Goal: Task Accomplishment & Management: Manage account settings

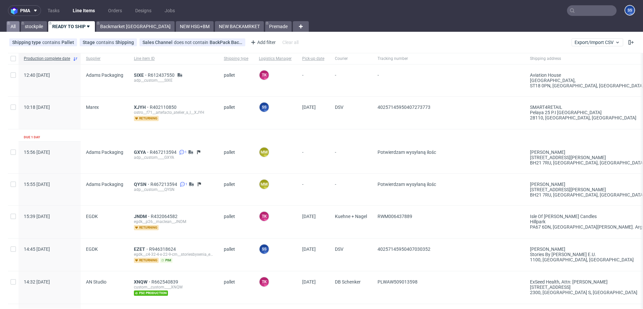
click at [16, 26] on link "All" at bounding box center [13, 26] width 13 height 11
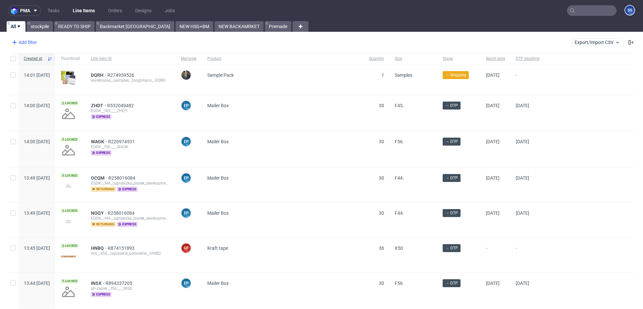
click at [29, 45] on div "Add filter" at bounding box center [23, 42] width 29 height 11
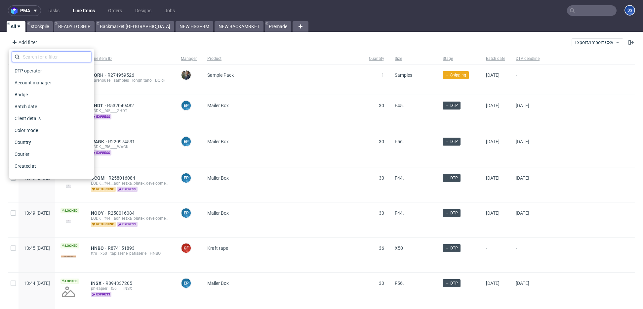
click at [52, 54] on input "text" at bounding box center [51, 57] width 79 height 11
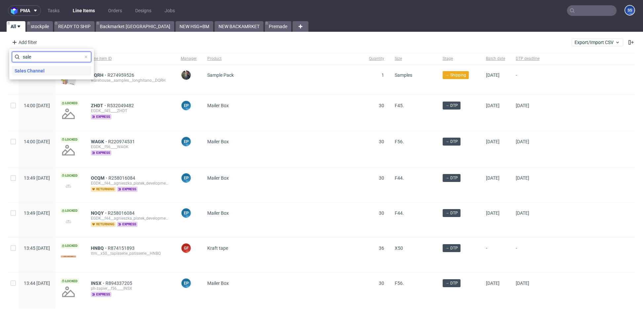
type input "sale"
click at [48, 73] on div "Sales Channel" at bounding box center [51, 70] width 79 height 9
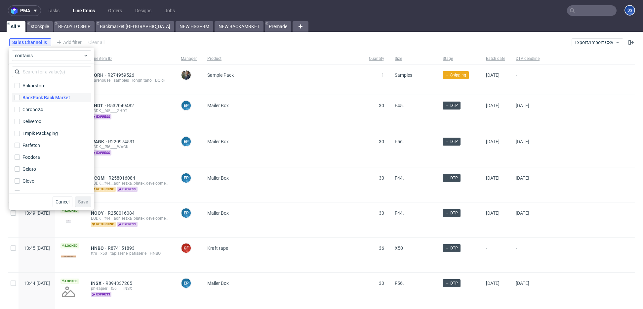
click at [48, 100] on div "BackPack Back Market" at bounding box center [46, 97] width 48 height 7
click at [20, 100] on input "BackPack Back Market" at bounding box center [17, 97] width 5 height 5
checkbox input "true"
click at [86, 198] on button "Save" at bounding box center [83, 201] width 16 height 11
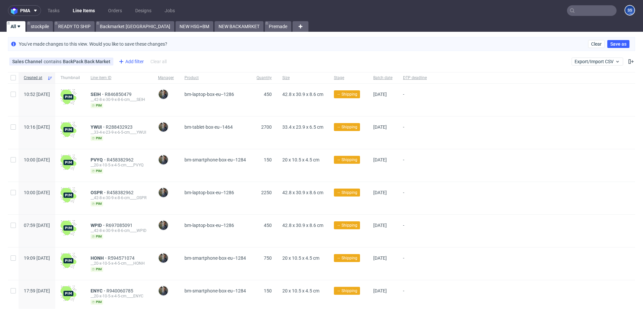
click at [127, 62] on div "Add filter" at bounding box center [130, 61] width 29 height 11
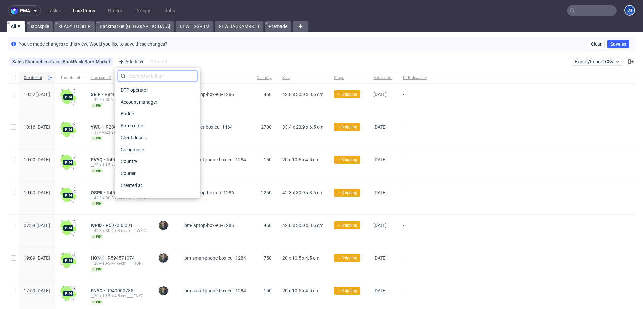
click at [140, 75] on input "text" at bounding box center [157, 76] width 79 height 11
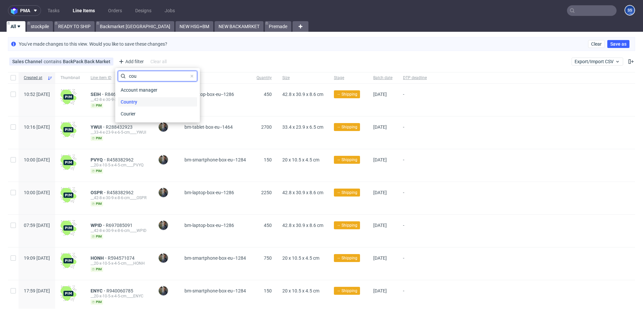
type input "cou"
click at [136, 98] on span "Country" at bounding box center [129, 101] width 22 height 9
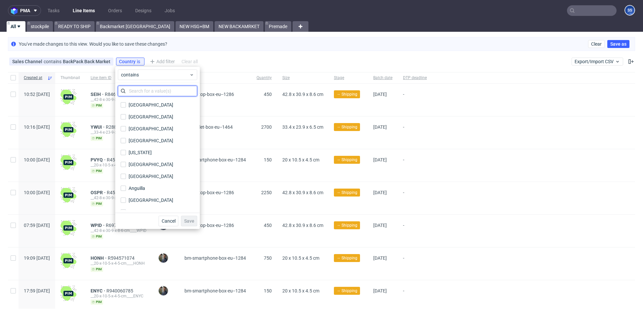
click at [157, 93] on input "text" at bounding box center [157, 91] width 79 height 11
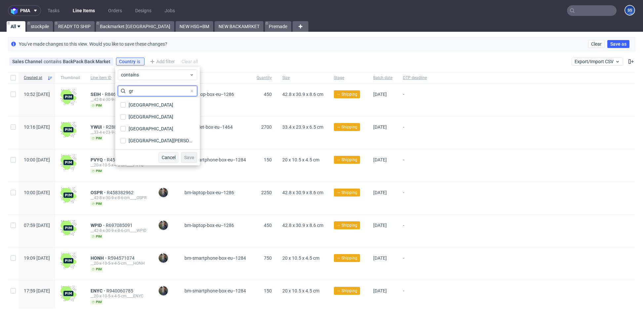
type input "g"
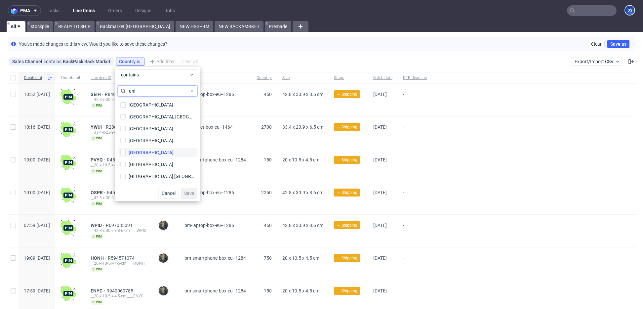
type input "uni"
click at [162, 155] on label "United Kingdom" at bounding box center [157, 152] width 79 height 9
click at [126, 155] on input "United Kingdom" at bounding box center [123, 152] width 5 height 5
checkbox input "true"
click at [185, 196] on button "Save" at bounding box center [189, 193] width 16 height 11
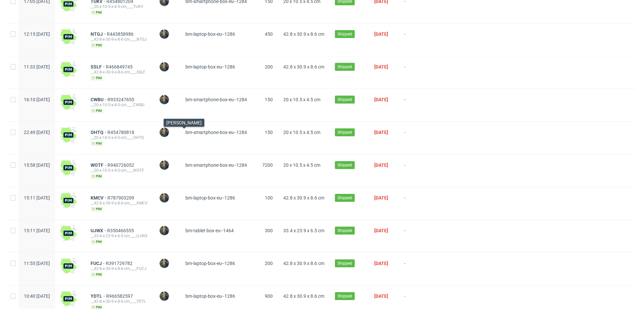
scroll to position [356, 0]
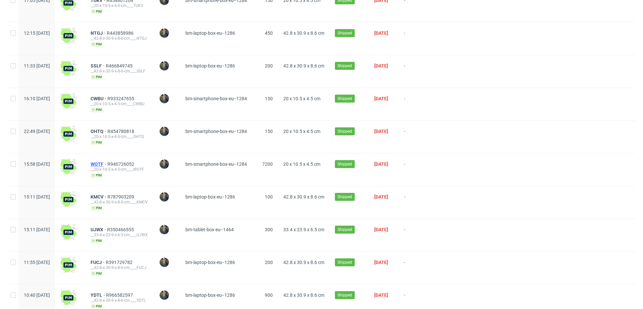
click at [107, 161] on span "WOTF" at bounding box center [99, 163] width 17 height 5
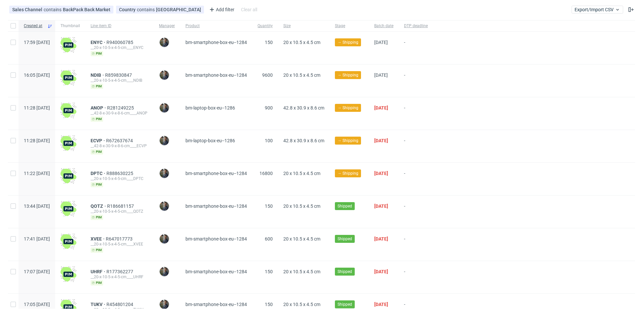
scroll to position [53, 0]
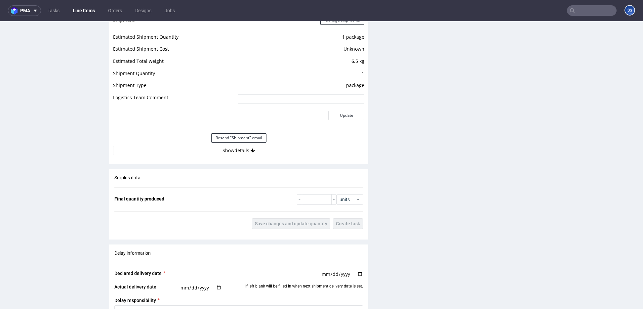
scroll to position [621, 0]
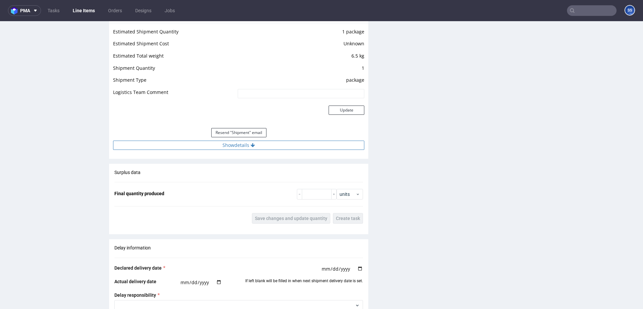
click at [253, 147] on button "Show details" at bounding box center [238, 145] width 251 height 9
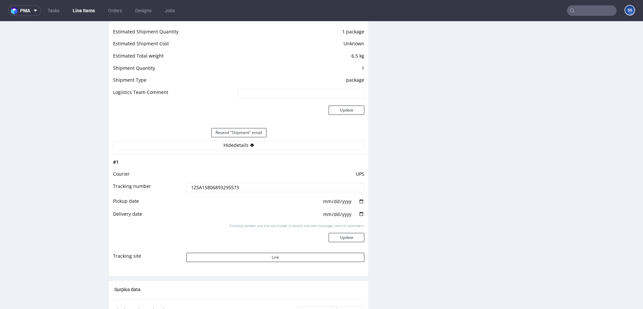
click at [221, 188] on input "1Z5A15806893295573" at bounding box center [276, 187] width 178 height 9
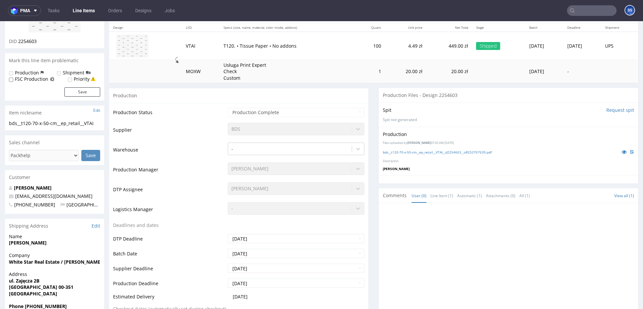
scroll to position [0, 0]
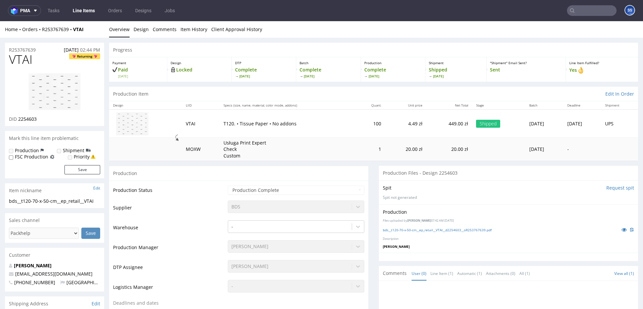
click at [581, 17] on nav "pma Tasks Line Items Orders Designs Jobs SS" at bounding box center [321, 10] width 643 height 21
click at [582, 15] on input "text" at bounding box center [592, 10] width 50 height 11
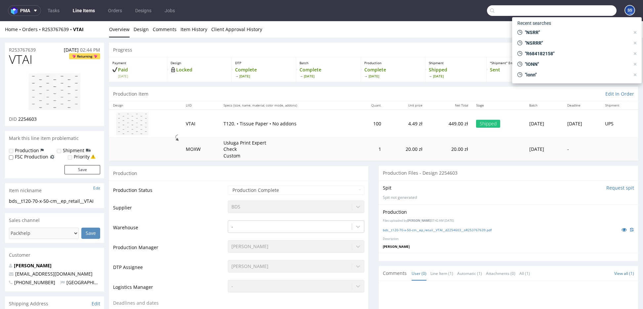
paste input "XJHI"
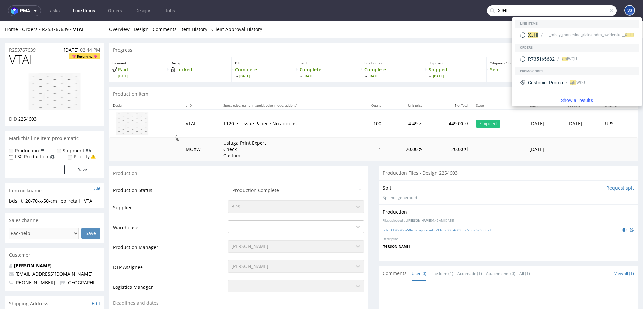
type input "XJHI"
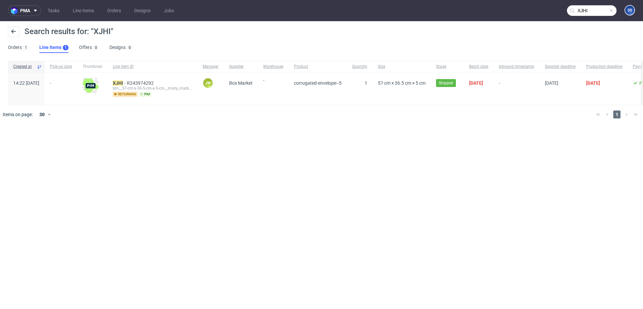
click at [133, 80] on div "XJHI R243974292 bm__57-cm-x-36-5-cm-x-5-cm__misty_marketing_aleksandra_swidersk…" at bounding box center [152, 88] width 90 height 32
click at [123, 81] on mark "XJHI" at bounding box center [118, 82] width 10 height 5
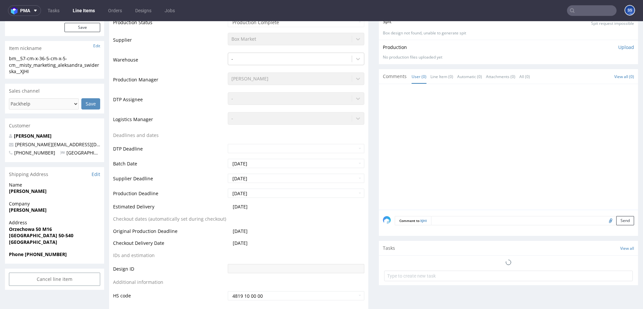
scroll to position [151, 0]
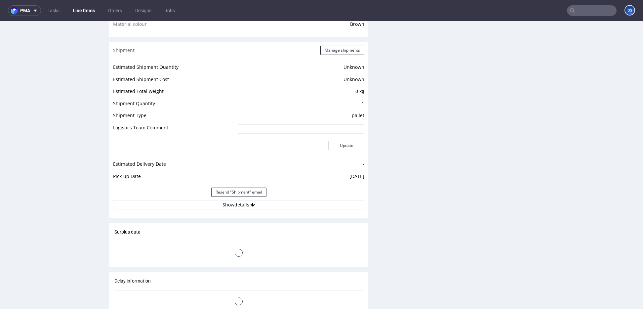
scroll to position [584, 0]
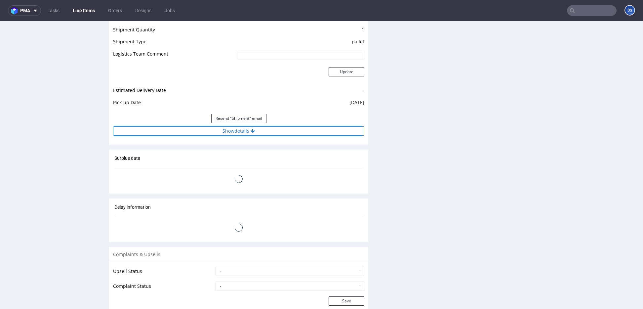
click at [244, 132] on button "Show details" at bounding box center [238, 130] width 251 height 9
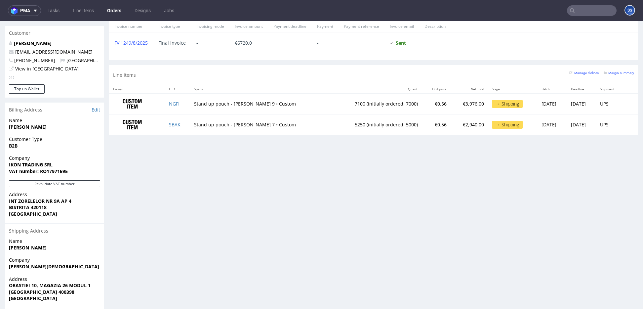
scroll to position [359, 0]
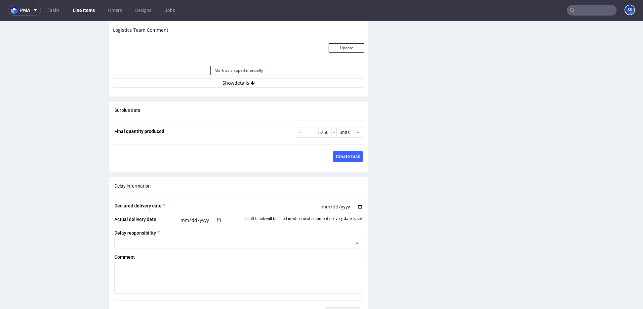
scroll to position [914, 0]
click at [252, 79] on button "Show details" at bounding box center [238, 83] width 251 height 9
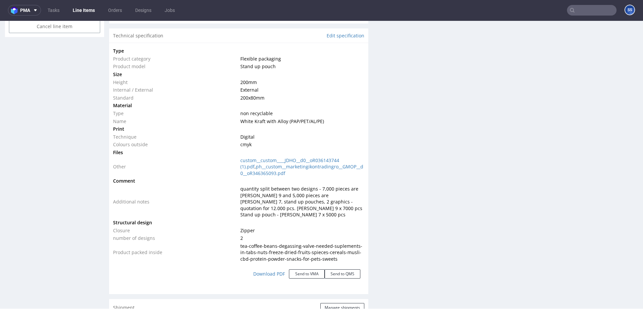
scroll to position [0, 0]
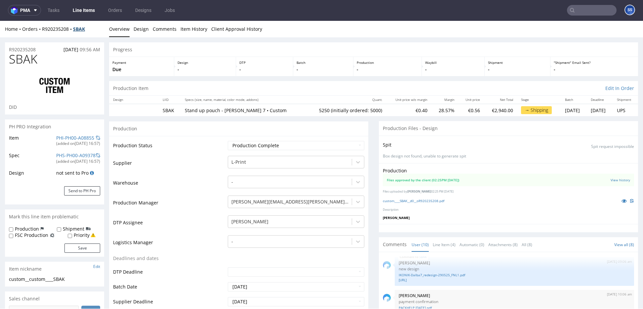
drag, startPoint x: 91, startPoint y: 31, endPoint x: 76, endPoint y: 31, distance: 14.9
click at [76, 31] on div "Home Orders R920235208 SBAK" at bounding box center [54, 29] width 99 height 7
click at [95, 26] on div "Home Orders R920235208 SBAK Overview Design Comments Item History Client Approv…" at bounding box center [321, 29] width 643 height 17
drag, startPoint x: 85, startPoint y: 31, endPoint x: 41, endPoint y: 31, distance: 43.3
click at [41, 31] on div "Home Orders R920235208 SBAK" at bounding box center [54, 29] width 99 height 7
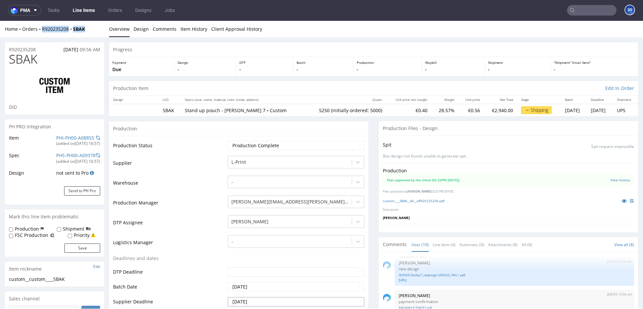
copy div "R920235208 SBAK"
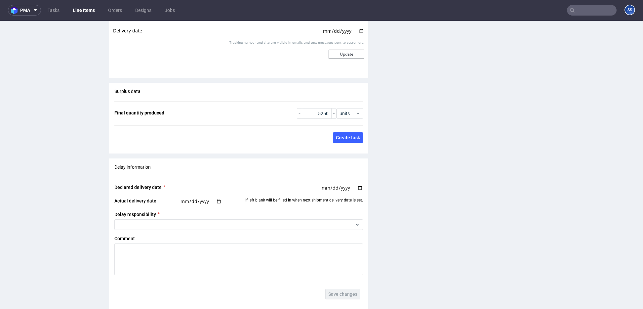
scroll to position [1186, 0]
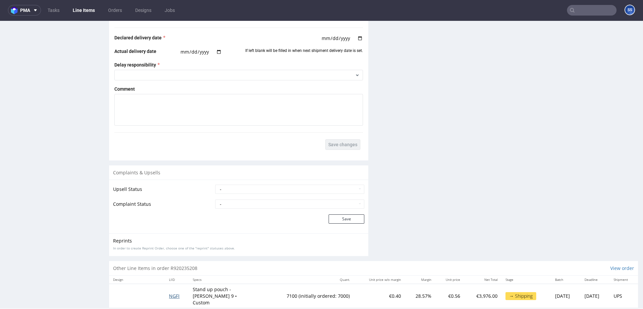
click at [172, 293] on span "NGFI" at bounding box center [174, 296] width 11 height 6
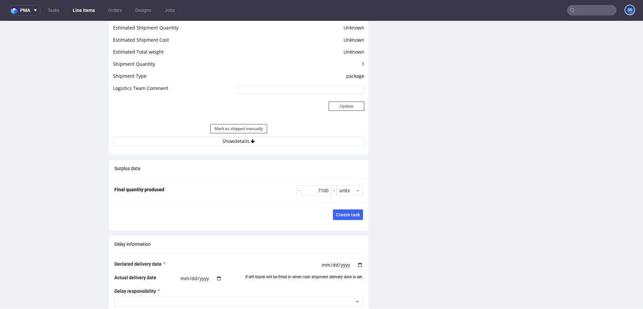
scroll to position [861, 0]
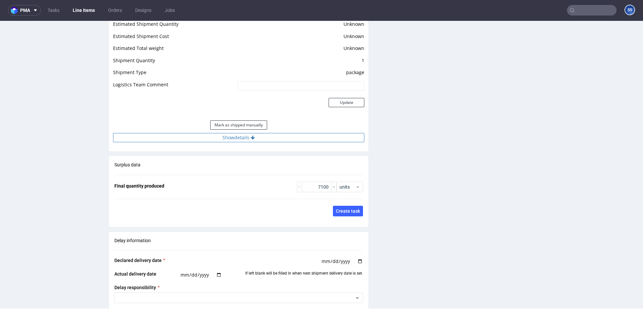
click at [244, 133] on button "Show details" at bounding box center [238, 137] width 251 height 9
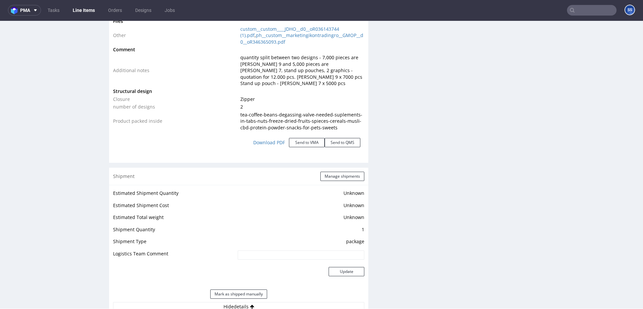
scroll to position [694, 0]
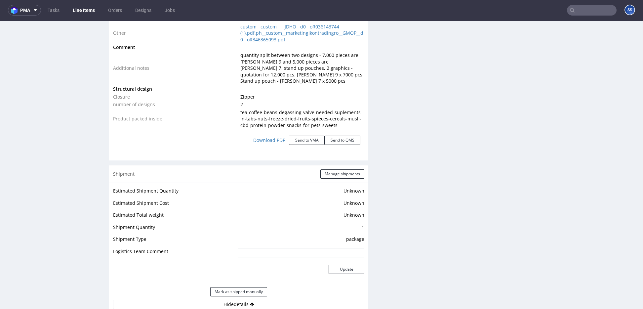
click at [342, 155] on div "Production Production Status Waiting for Artwork Waiting for Diecut Waiting for…" at bounding box center [238, 89] width 259 height 1325
click at [340, 165] on div "Shipment Manage shipments" at bounding box center [238, 173] width 259 height 17
click at [340, 169] on button "Manage shipments" at bounding box center [342, 173] width 44 height 9
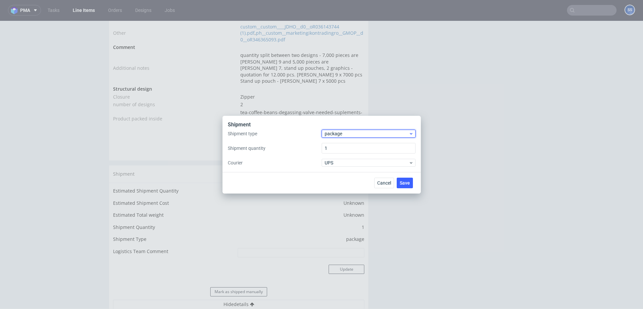
click at [351, 132] on span "package" at bounding box center [367, 133] width 84 height 7
click at [348, 144] on div "pallet" at bounding box center [368, 148] width 89 height 12
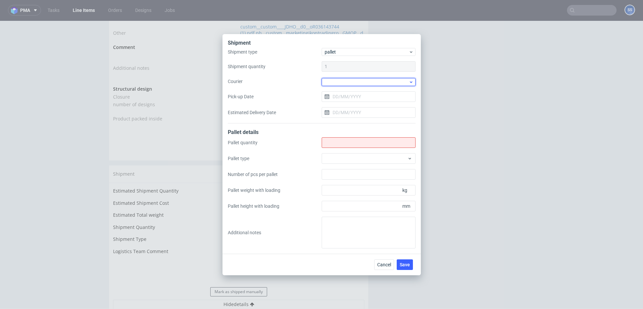
click at [337, 81] on div at bounding box center [369, 82] width 94 height 8
click at [345, 116] on div "DB Schenker" at bounding box center [368, 120] width 89 height 12
click at [334, 139] on input "Shipment type" at bounding box center [369, 142] width 94 height 11
type input "1"
click at [408, 266] on span "Save" at bounding box center [405, 264] width 10 height 5
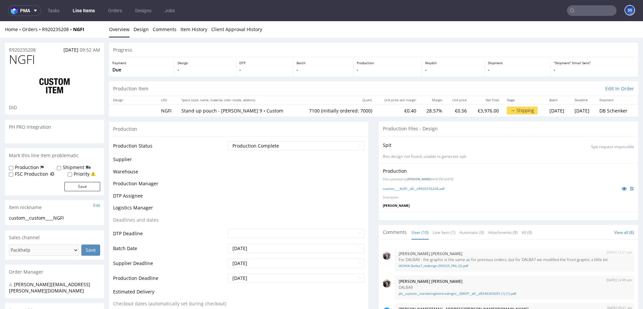
scroll to position [157, 0]
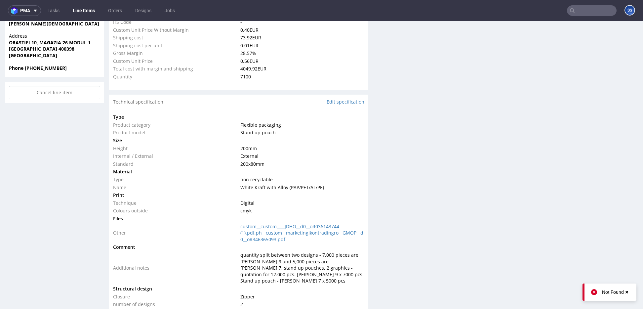
type input "7100"
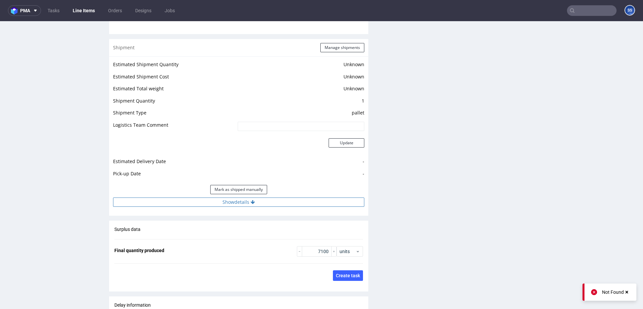
click at [273, 198] on button "Show details" at bounding box center [238, 201] width 251 height 9
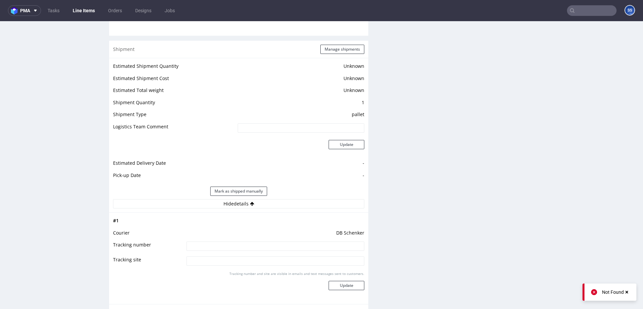
click at [237, 241] on input at bounding box center [276, 245] width 178 height 9
paste input "PLWAW508031115"
type input "PLWAW508031115"
click at [344, 281] on button "Update" at bounding box center [347, 285] width 36 height 9
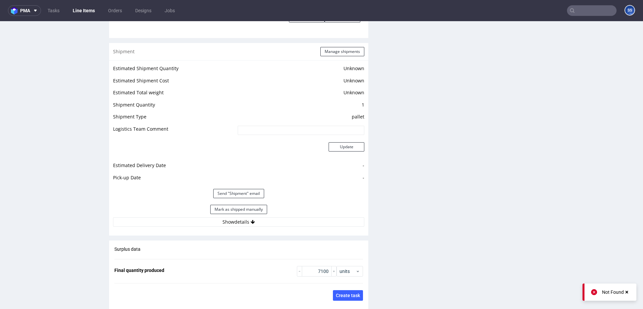
scroll to position [829, 0]
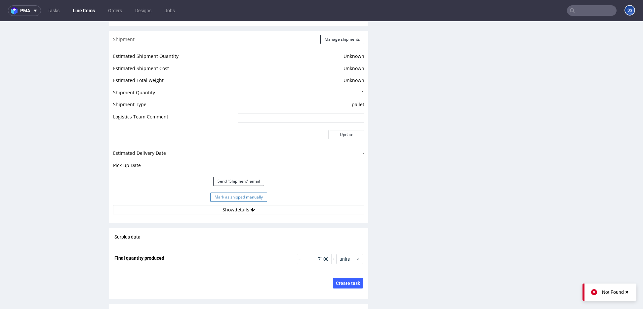
click at [262, 192] on button "Mark as shipped manually" at bounding box center [238, 196] width 57 height 9
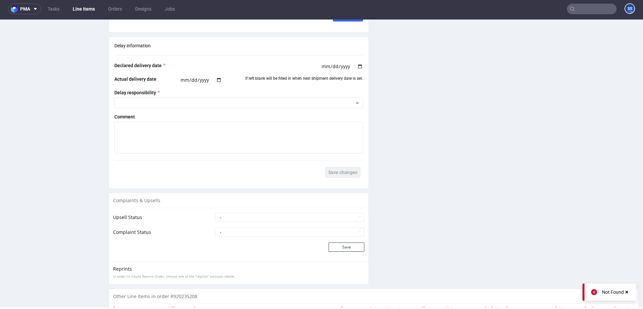
scroll to position [1108, 0]
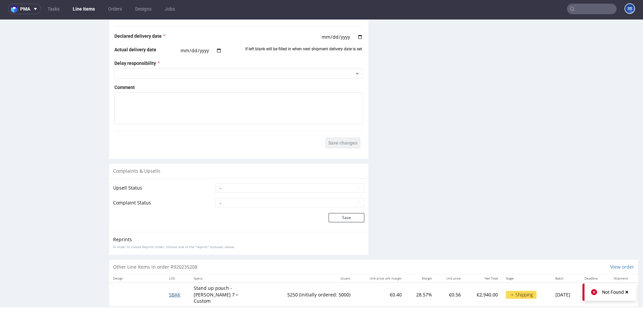
click at [170, 288] on td "SBAK" at bounding box center [177, 294] width 25 height 24
click at [172, 291] on span "SBAK" at bounding box center [175, 294] width 12 height 6
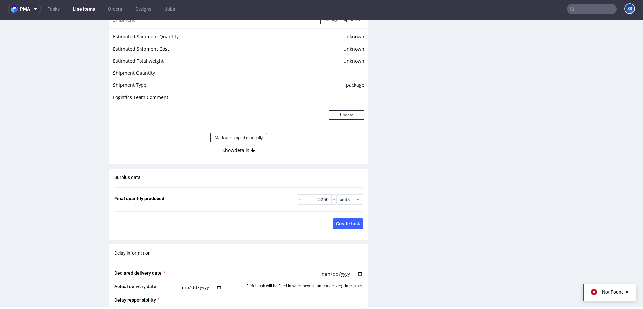
scroll to position [873, 0]
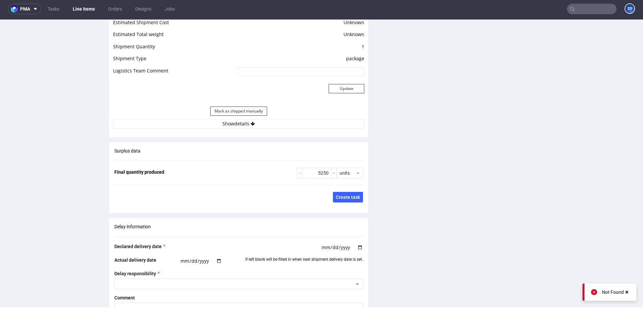
click at [254, 122] on div "Estimated Shipment Quantity Unknown Estimated Shipment Cost Unknown Estimated T…" at bounding box center [238, 67] width 259 height 130
click at [254, 121] on button "Show details" at bounding box center [238, 123] width 251 height 9
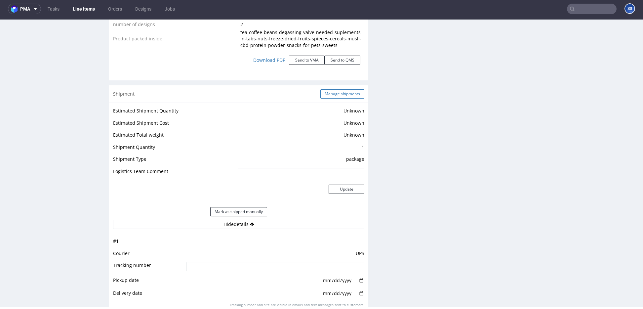
scroll to position [769, 0]
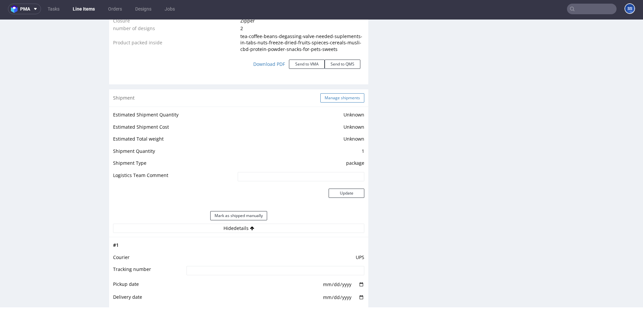
click at [332, 93] on button "Manage shipments" at bounding box center [342, 97] width 44 height 9
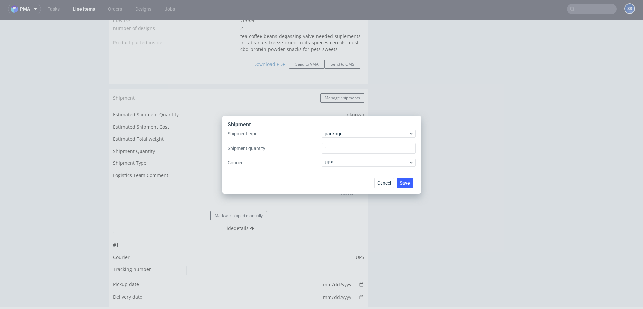
click at [345, 127] on div "Shipment" at bounding box center [322, 125] width 188 height 9
click at [344, 133] on span "package" at bounding box center [367, 133] width 84 height 7
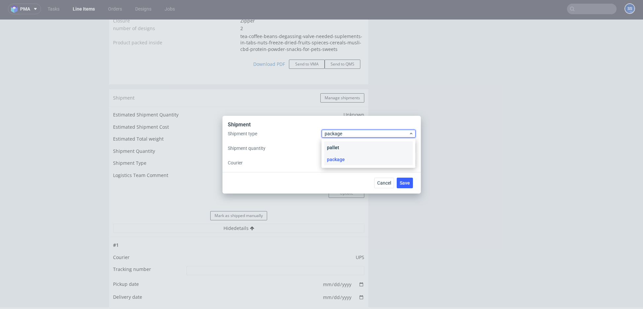
click at [339, 144] on div "pallet" at bounding box center [368, 148] width 89 height 12
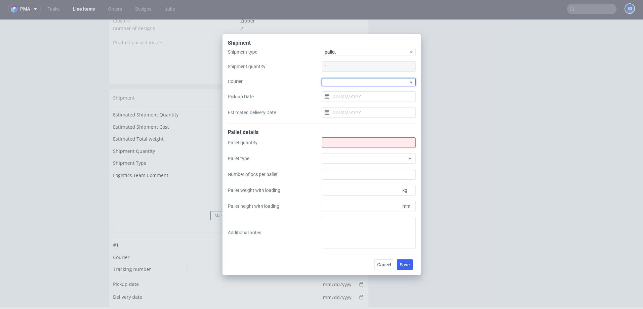
click at [344, 81] on div at bounding box center [369, 82] width 94 height 8
click at [353, 119] on div "DB Schenker" at bounding box center [368, 120] width 89 height 12
click at [344, 140] on input "Shipment type" at bounding box center [369, 142] width 94 height 11
type input "1"
click at [404, 265] on span "Save" at bounding box center [405, 264] width 10 height 5
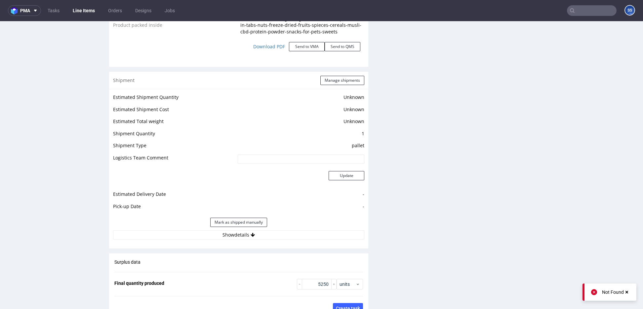
scroll to position [797, 0]
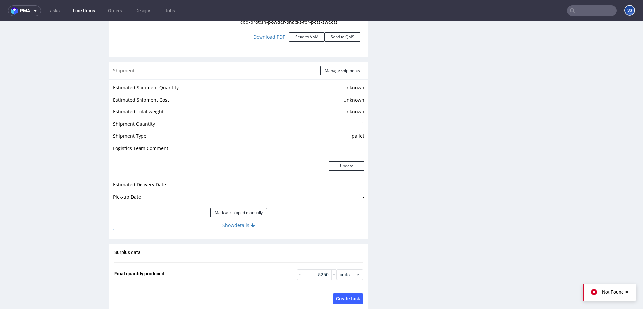
click at [253, 221] on button "Show details" at bounding box center [238, 225] width 251 height 9
click at [268, 263] on input at bounding box center [276, 267] width 178 height 9
paste input "PLWAW508031115"
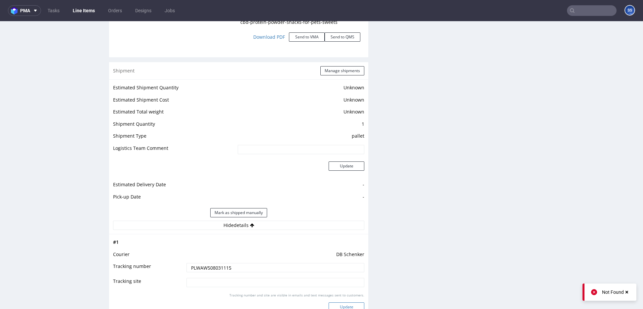
type input "PLWAW508031115"
click at [342, 304] on button "Update" at bounding box center [347, 306] width 36 height 9
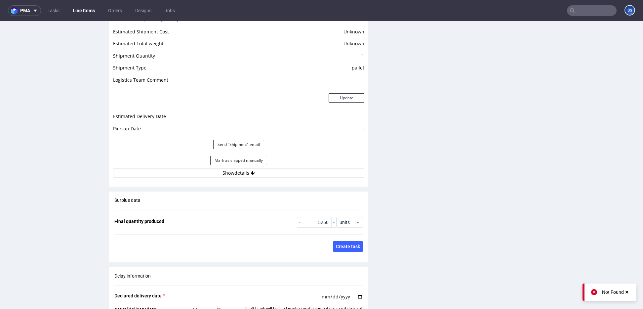
scroll to position [855, 0]
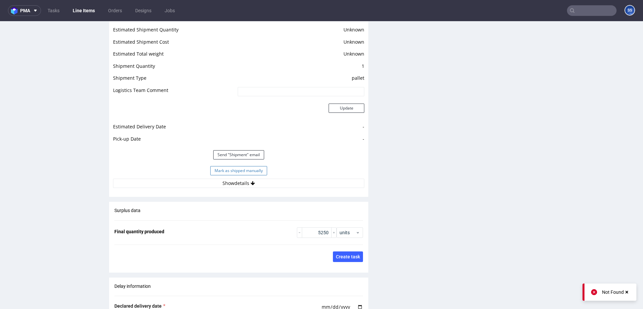
click at [253, 166] on button "Mark as shipped manually" at bounding box center [238, 170] width 57 height 9
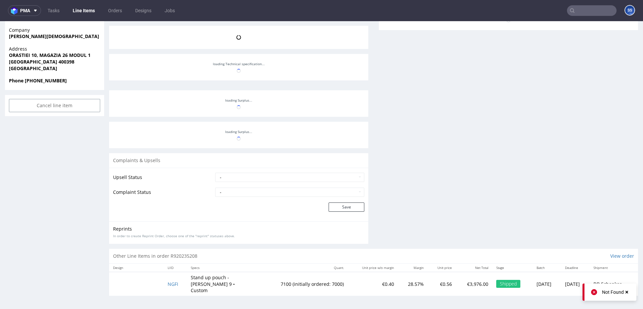
scroll to position [157, 0]
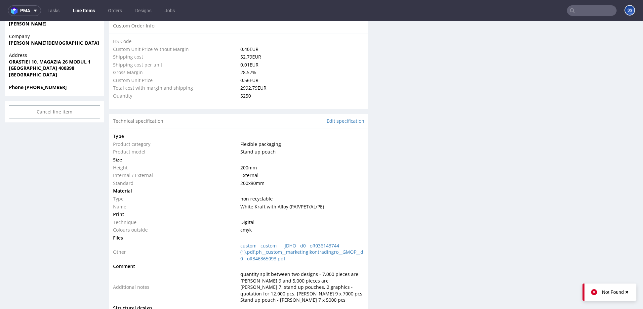
click at [80, 7] on link "Line Items" at bounding box center [84, 10] width 30 height 11
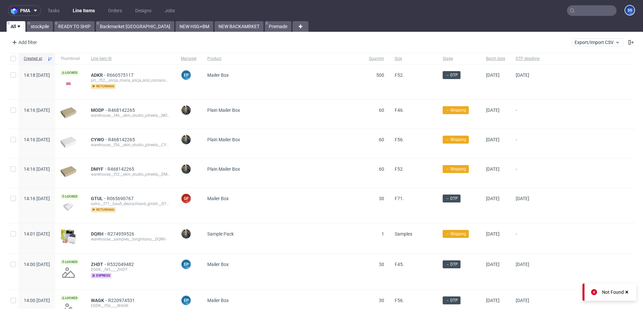
click at [575, 10] on input "text" at bounding box center [592, 10] width 50 height 11
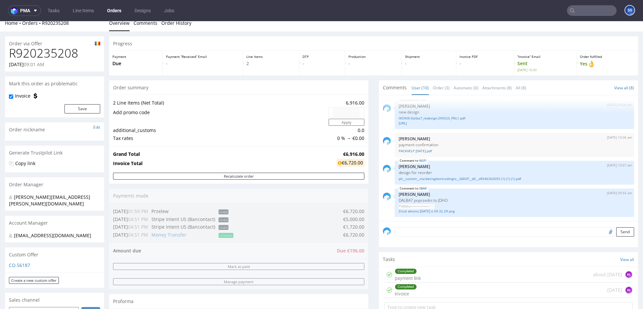
click at [91, 16] on nav "pma Tasks Line Items Orders Designs Jobs SS" at bounding box center [321, 10] width 643 height 21
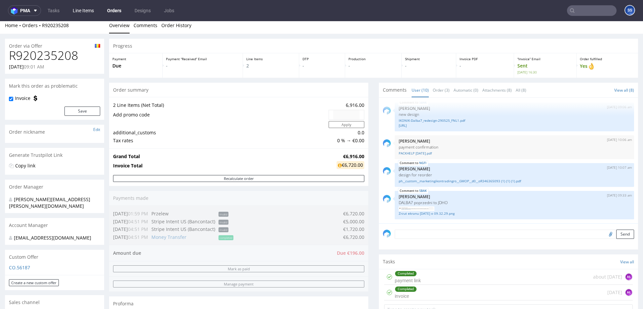
click at [90, 15] on link "Line Items" at bounding box center [83, 10] width 29 height 11
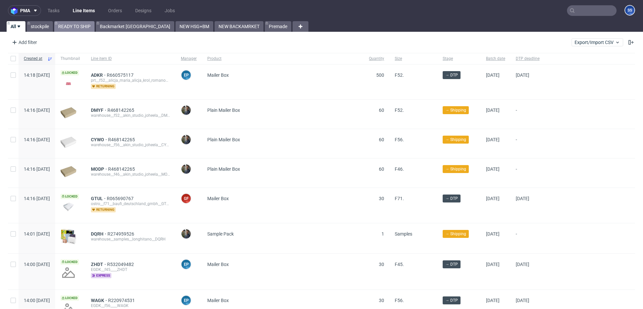
click at [68, 23] on link "READY TO SHIP" at bounding box center [74, 26] width 40 height 11
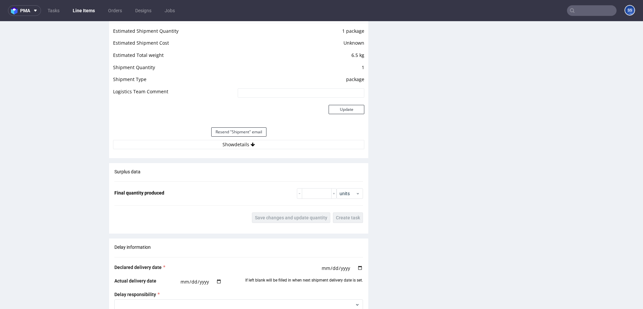
scroll to position [628, 0]
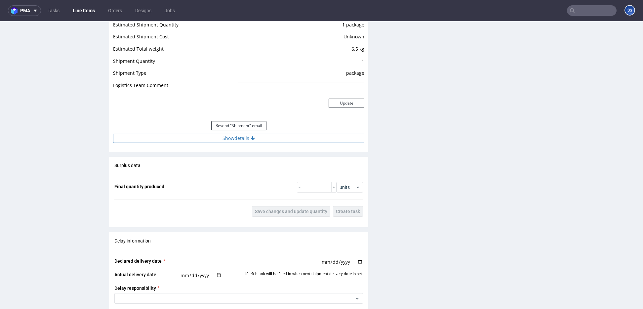
click at [245, 137] on button "Show details" at bounding box center [238, 138] width 251 height 9
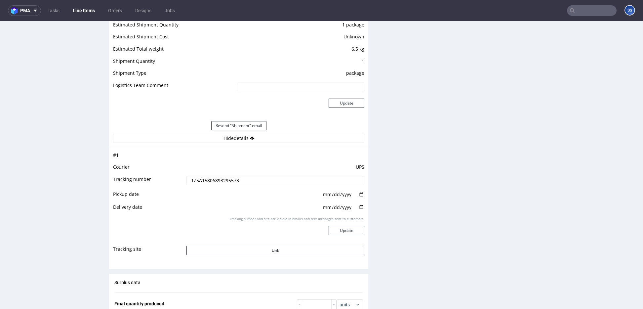
click at [226, 179] on input "1Z5A15806893295573" at bounding box center [276, 180] width 178 height 9
click at [90, 10] on link "Line Items" at bounding box center [84, 10] width 30 height 11
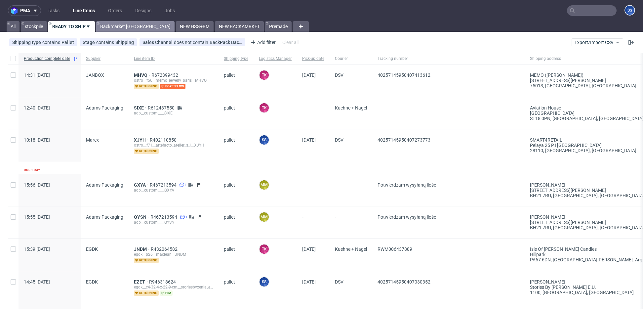
click at [109, 22] on link "Backmarket [GEOGRAPHIC_DATA]" at bounding box center [135, 26] width 78 height 11
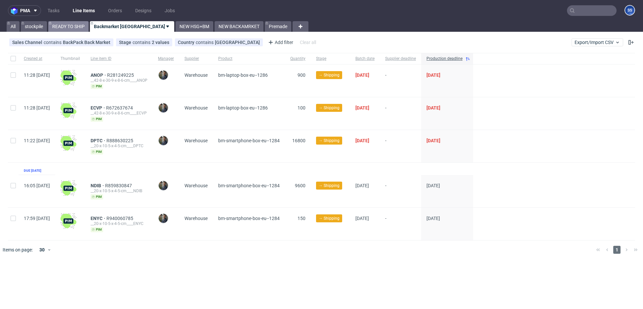
click at [80, 29] on link "READY TO SHIP" at bounding box center [68, 26] width 40 height 11
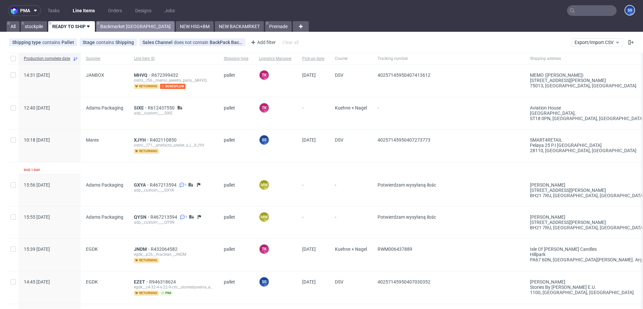
click at [113, 29] on link "Backmarket [GEOGRAPHIC_DATA]" at bounding box center [135, 26] width 78 height 11
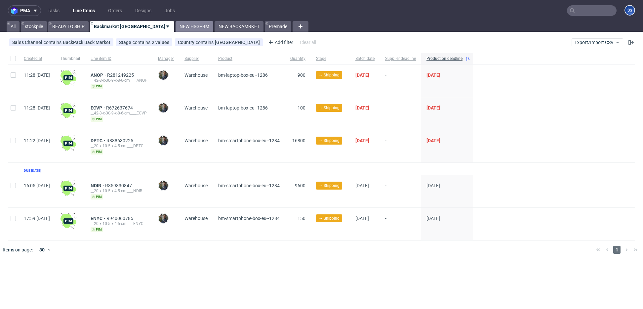
click at [176, 31] on link "NEW HSG+BM" at bounding box center [195, 26] width 38 height 11
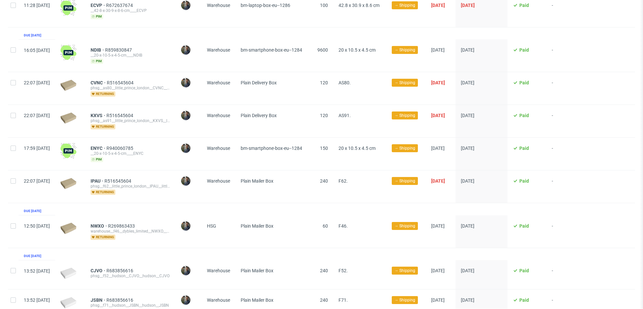
scroll to position [243, 0]
click at [12, 223] on input "checkbox" at bounding box center [13, 225] width 5 height 5
checkbox input "true"
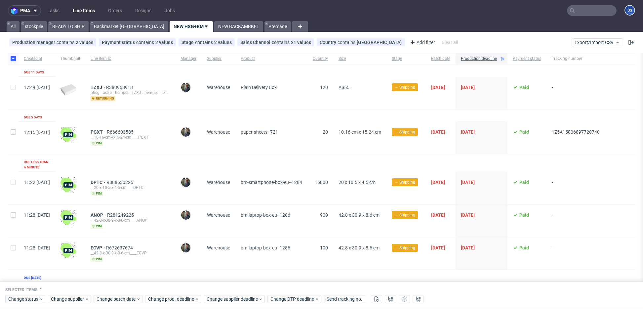
scroll to position [294, 0]
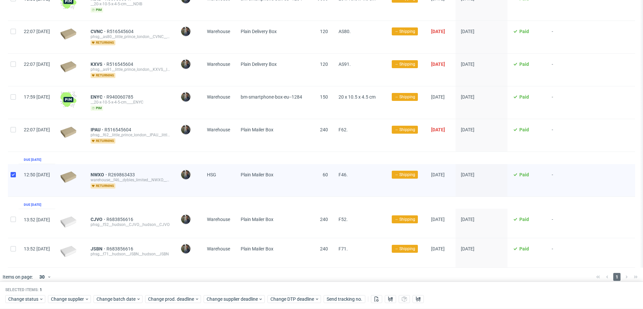
click at [65, 303] on div "Change status Change supplier Change batch date Change prod. deadline Change su…" at bounding box center [321, 299] width 633 height 10
click at [68, 297] on span "Change supplier" at bounding box center [68, 299] width 34 height 7
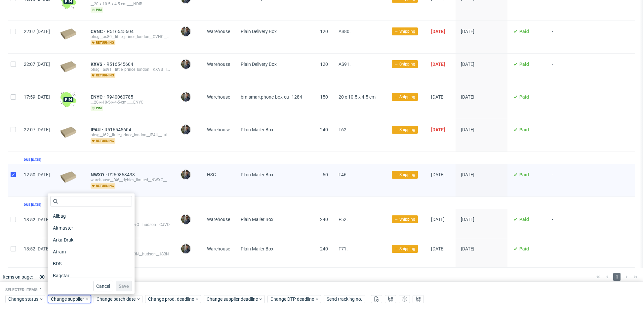
scroll to position [77, 0]
click at [72, 203] on input "text" at bounding box center [91, 201] width 82 height 11
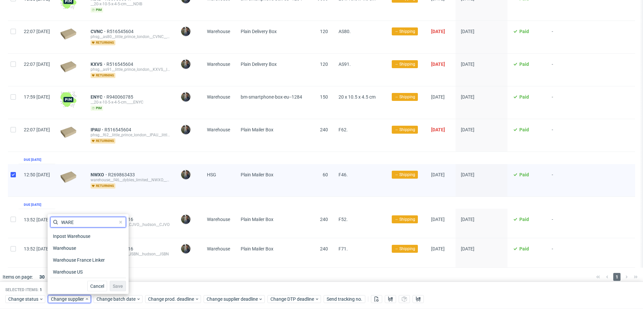
scroll to position [0, 0]
type input "WARE"
click at [74, 247] on span "Warehouse" at bounding box center [64, 247] width 29 height 9
click at [113, 284] on span "Save" at bounding box center [118, 286] width 10 height 5
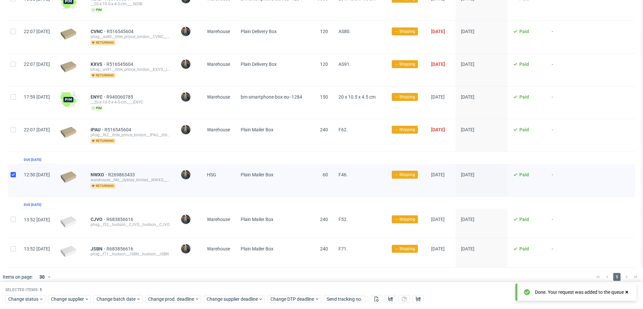
click at [118, 276] on div at bounding box center [331, 277] width 520 height 19
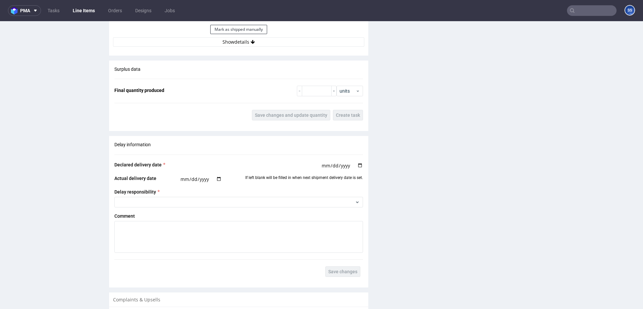
scroll to position [775, 0]
click at [265, 44] on button "Show details" at bounding box center [238, 41] width 251 height 9
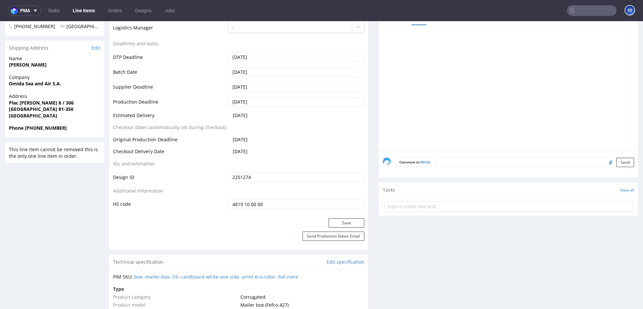
scroll to position [254, 0]
drag, startPoint x: 264, startPoint y: 157, endPoint x: 227, endPoint y: 155, distance: 37.1
click at [227, 155] on td "2025-09-05" at bounding box center [295, 154] width 138 height 12
drag, startPoint x: 253, startPoint y: 116, endPoint x: 223, endPoint y: 116, distance: 30.1
click at [223, 116] on tr "Estimated Delivery 2025-09-09" at bounding box center [238, 118] width 251 height 12
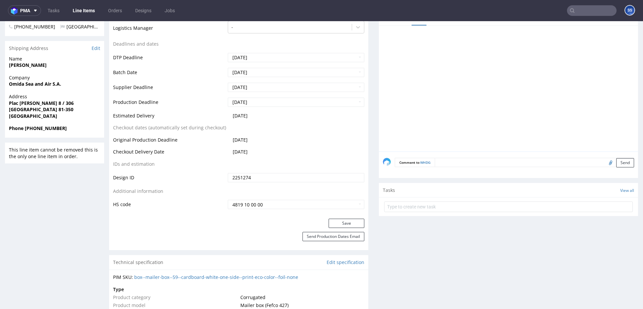
click at [228, 116] on td "2025-09-09" at bounding box center [295, 118] width 138 height 12
drag, startPoint x: 231, startPoint y: 115, endPoint x: 267, endPoint y: 115, distance: 36.7
click at [267, 115] on td "2025-09-09" at bounding box center [295, 118] width 138 height 12
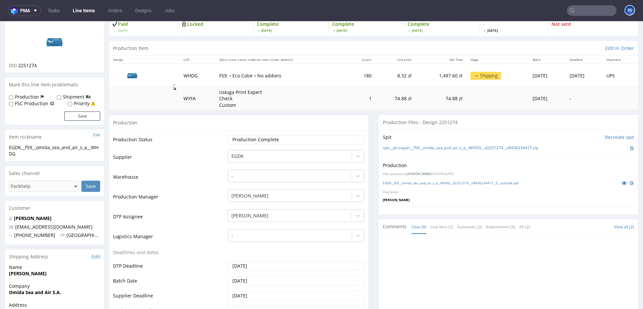
scroll to position [0, 0]
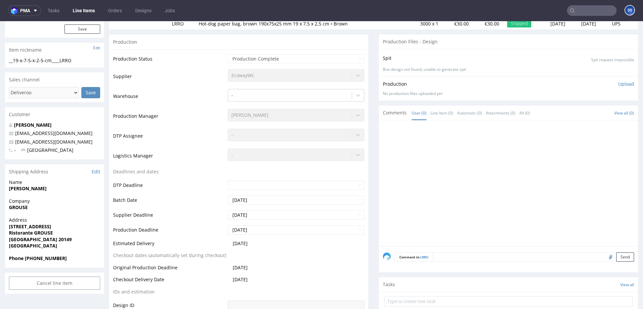
scroll to position [93, 0]
click at [19, 205] on strong "GROUSE" at bounding box center [18, 207] width 19 height 6
copy strong "GROUSE"
click at [27, 189] on strong "[PERSON_NAME]" at bounding box center [28, 188] width 38 height 6
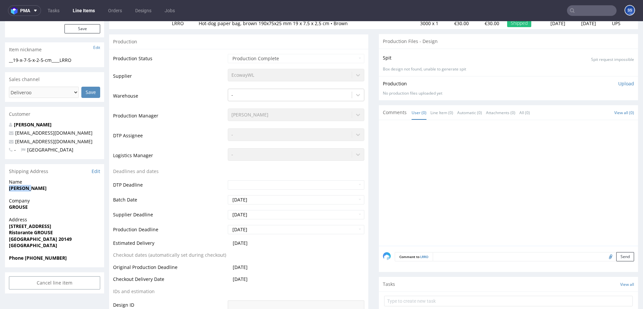
click at [27, 189] on strong "[PERSON_NAME]" at bounding box center [28, 188] width 38 height 6
copy strong "[PERSON_NAME]"
click at [42, 226] on strong "[STREET_ADDRESS]" at bounding box center [30, 226] width 42 height 6
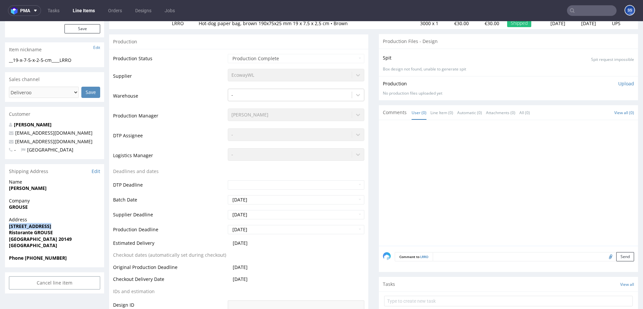
click at [42, 226] on strong "[STREET_ADDRESS]" at bounding box center [30, 226] width 42 height 6
copy strong "[STREET_ADDRESS]"
click at [33, 237] on strong "[GEOGRAPHIC_DATA] 20149" at bounding box center [40, 239] width 63 height 6
copy strong "20149"
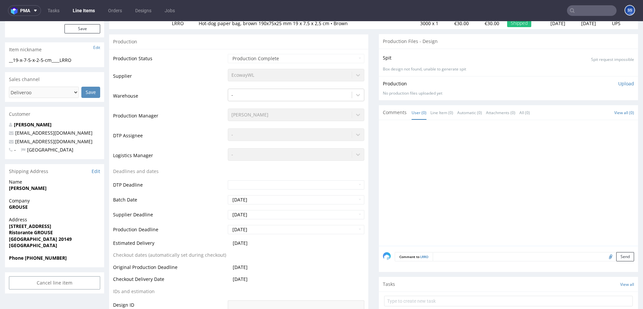
click at [18, 236] on strong "[GEOGRAPHIC_DATA] 20149" at bounding box center [40, 239] width 63 height 6
copy strong "[GEOGRAPHIC_DATA]"
drag, startPoint x: 62, startPoint y: 145, endPoint x: 17, endPoint y: 143, distance: 45.3
click at [17, 143] on p "[EMAIL_ADDRESS][DOMAIN_NAME]" at bounding box center [54, 141] width 91 height 7
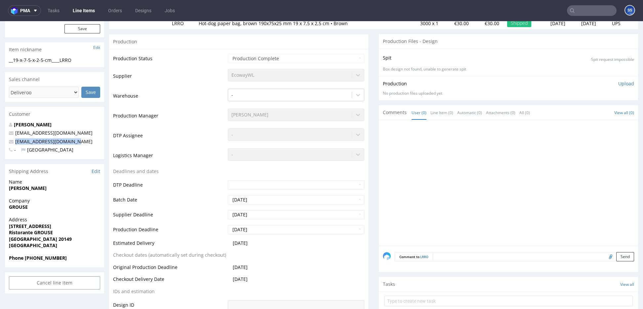
copy link "[EMAIL_ADDRESS][DOMAIN_NAME]"
click at [40, 257] on strong "Phone [PHONE_NUMBER]" at bounding box center [38, 258] width 58 height 6
copy strong "3895778407"
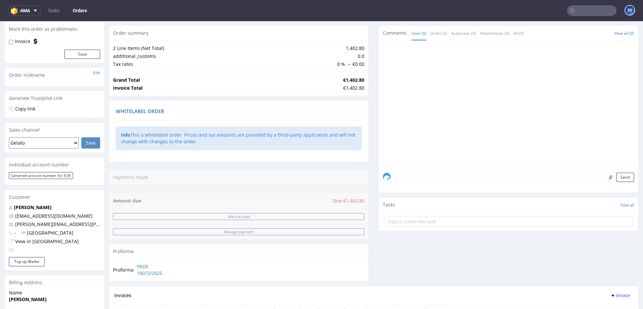
scroll to position [266, 0]
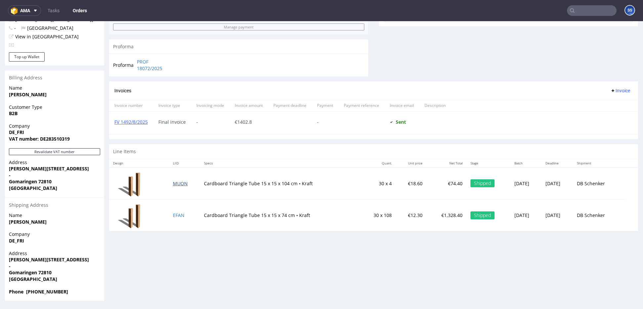
click at [180, 183] on link "MUON" at bounding box center [180, 183] width 15 height 6
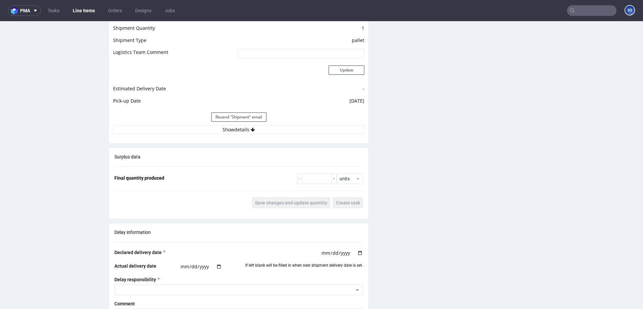
scroll to position [511, 0]
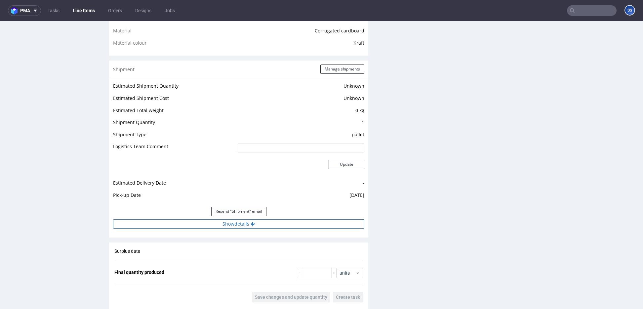
click at [231, 226] on button "Show details" at bounding box center [238, 223] width 251 height 9
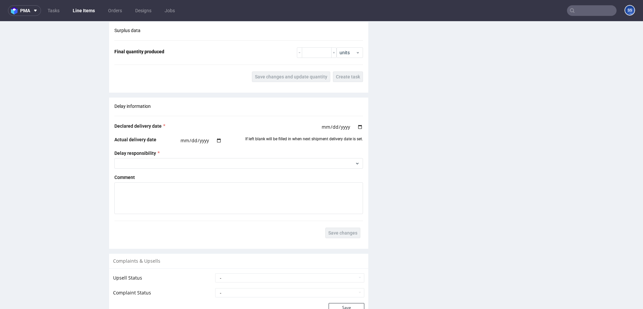
scroll to position [964, 0]
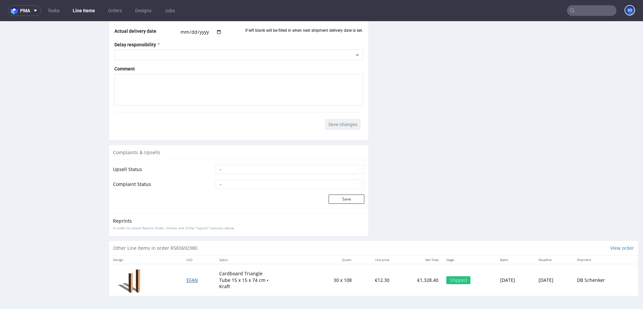
click at [188, 282] on td "EFAN" at bounding box center [199, 280] width 33 height 32
click at [187, 281] on span "EFAN" at bounding box center [193, 280] width 12 height 6
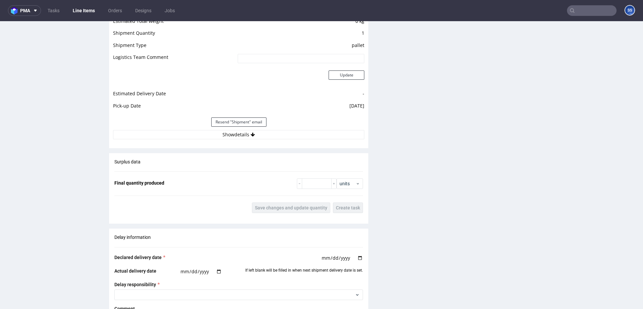
scroll to position [614, 0]
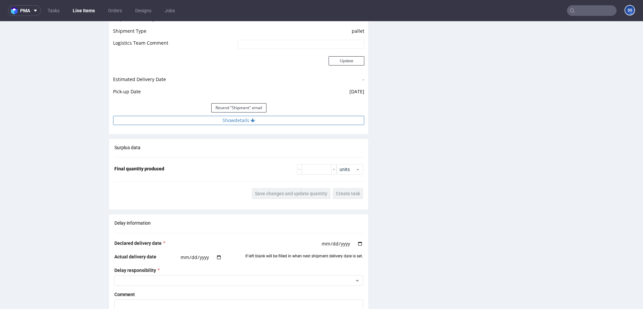
click at [235, 123] on button "Show details" at bounding box center [238, 120] width 251 height 9
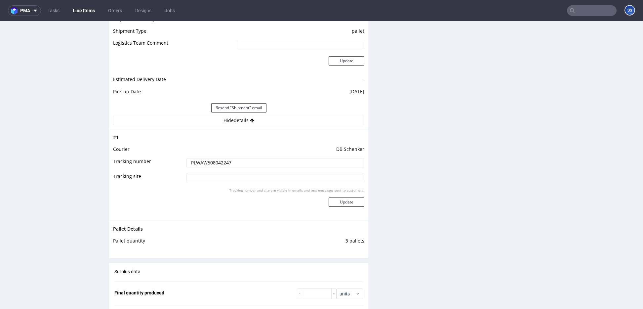
click at [190, 164] on input "PLWAW508042247" at bounding box center [276, 162] width 178 height 9
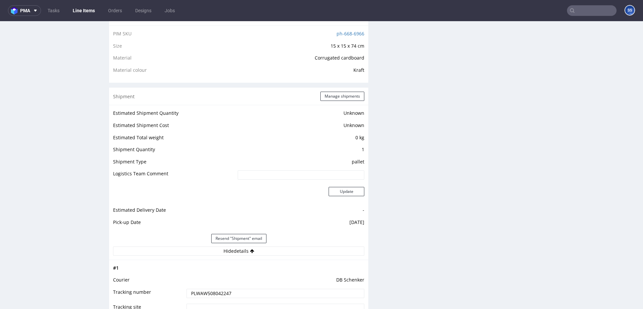
scroll to position [495, 0]
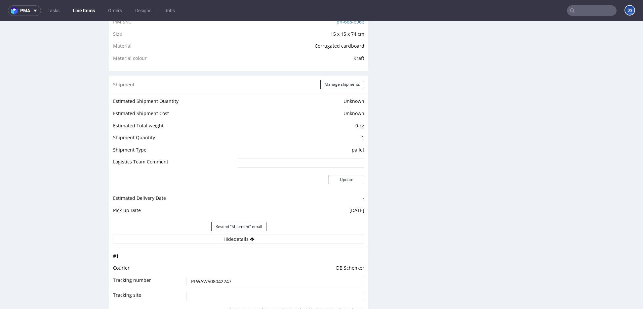
drag, startPoint x: 216, startPoint y: 281, endPoint x: 166, endPoint y: 67, distance: 219.2
click at [216, 281] on input "PLWAW508042247" at bounding box center [276, 281] width 178 height 9
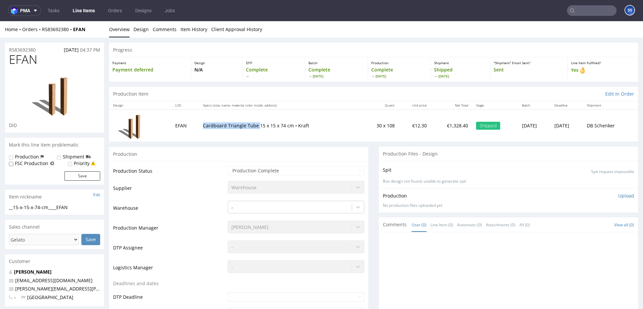
drag, startPoint x: 193, startPoint y: 127, endPoint x: 252, endPoint y: 126, distance: 58.9
click at [252, 126] on tr "EFAN Cardboard Triangle Tube 15 x 15 x 74 cm • Kraft 30 x 108 €12.30 €1,328.40 …" at bounding box center [373, 125] width 529 height 32
copy tr "Cardboard Triangle Tube"
click at [582, 8] on input "text" at bounding box center [592, 10] width 50 height 11
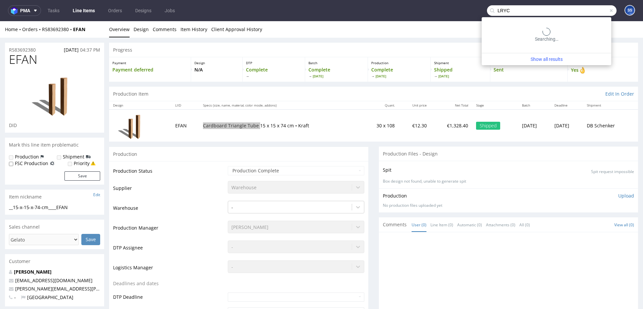
type input "LRYC"
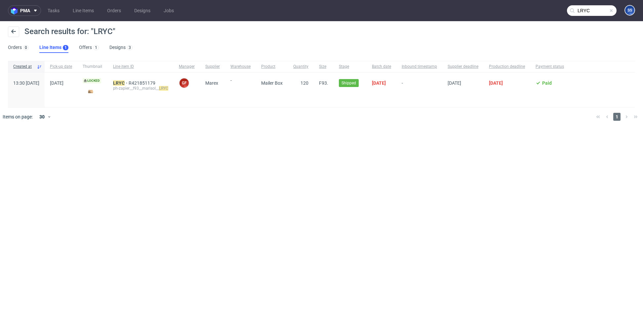
click at [135, 80] on div "LRYC R421851179 ph-zapier__f93__marisol__ LRYC" at bounding box center [141, 89] width 66 height 35
click at [125, 81] on mark "LRYC" at bounding box center [119, 82] width 12 height 5
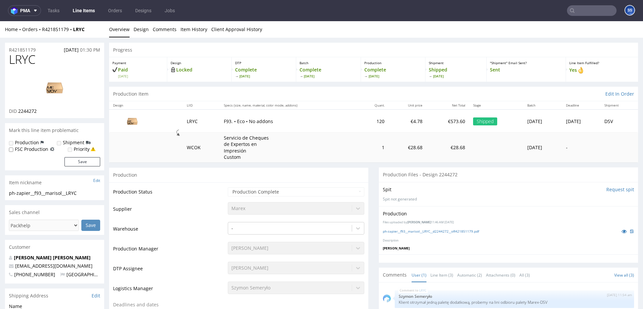
click at [85, 11] on link "Line Items" at bounding box center [84, 10] width 30 height 11
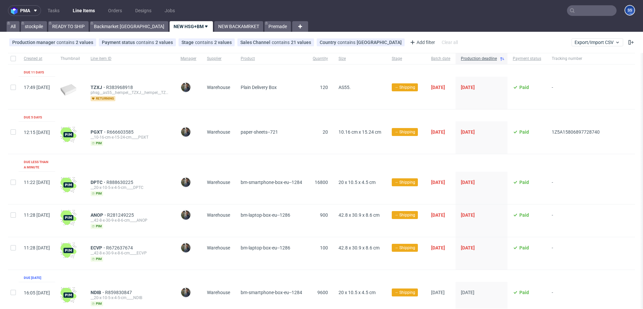
click at [82, 10] on link "Line Items" at bounding box center [84, 10] width 30 height 11
click at [120, 28] on link "Backmarket [GEOGRAPHIC_DATA]" at bounding box center [129, 26] width 78 height 11
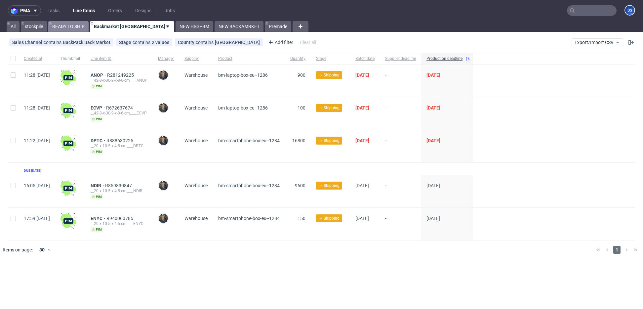
click at [73, 28] on link "READY TO SHIP" at bounding box center [68, 26] width 40 height 11
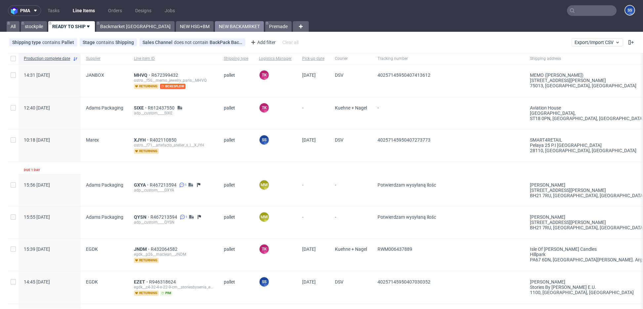
click at [215, 24] on link "NEW BACKAMRKET" at bounding box center [239, 26] width 49 height 11
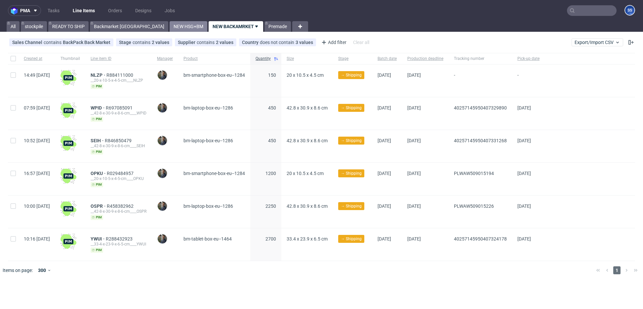
click at [170, 26] on link "NEW HSG+BM" at bounding box center [189, 26] width 38 height 11
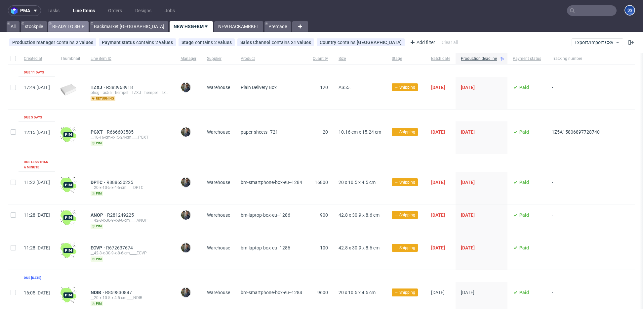
click at [74, 26] on link "READY TO SHIP" at bounding box center [68, 26] width 40 height 11
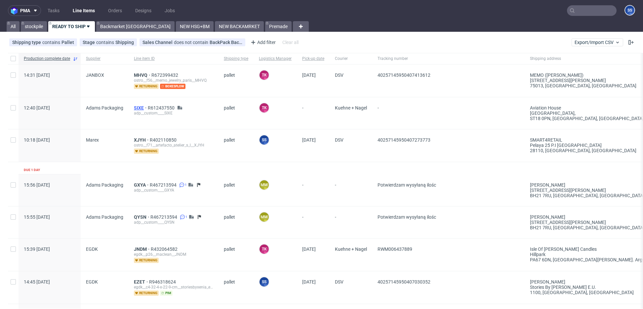
click at [143, 108] on span "SIXE" at bounding box center [141, 107] width 14 height 5
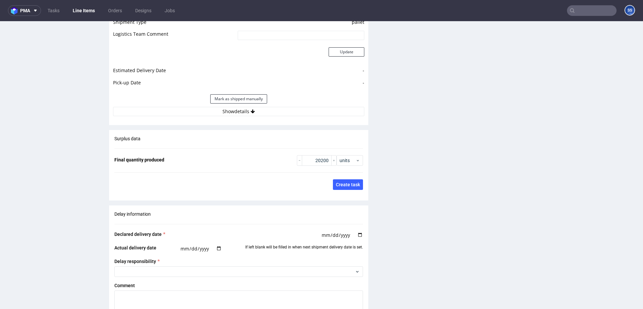
scroll to position [966, 0]
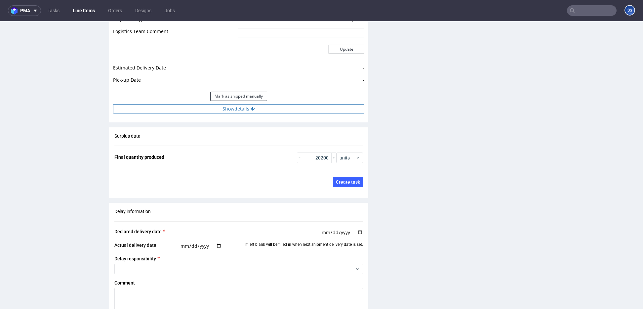
click at [227, 106] on button "Show details" at bounding box center [238, 108] width 251 height 9
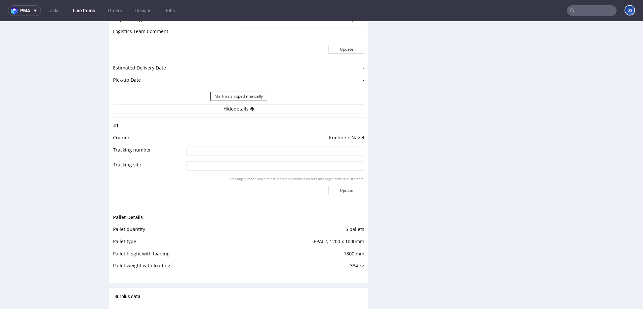
scroll to position [989, 0]
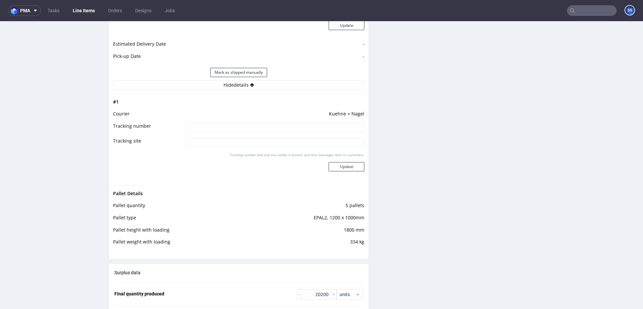
click at [87, 14] on link "Line Items" at bounding box center [84, 10] width 30 height 11
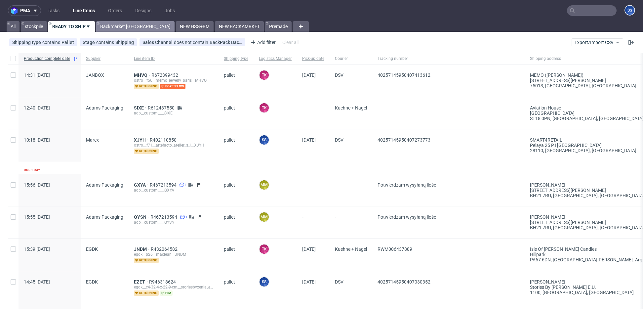
click at [121, 27] on link "Backmarket [GEOGRAPHIC_DATA]" at bounding box center [135, 26] width 78 height 11
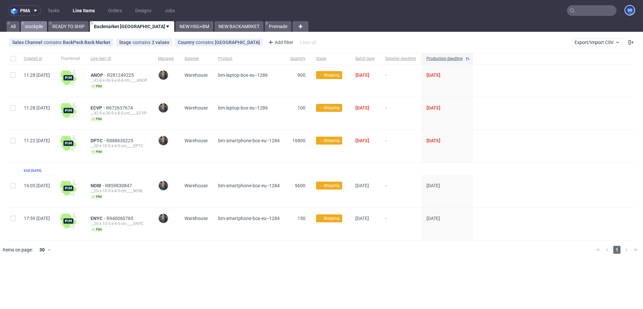
click at [35, 27] on link "stockpile" at bounding box center [34, 26] width 26 height 11
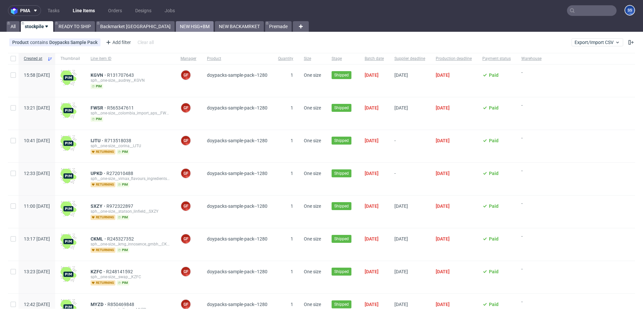
click at [176, 28] on link "NEW HSG+BM" at bounding box center [195, 26] width 38 height 11
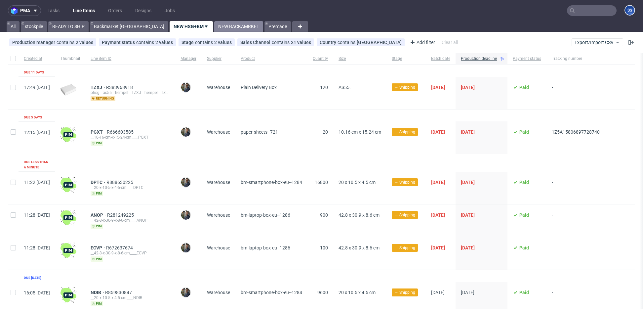
click at [214, 26] on link "NEW BACKAMRKET" at bounding box center [238, 26] width 49 height 11
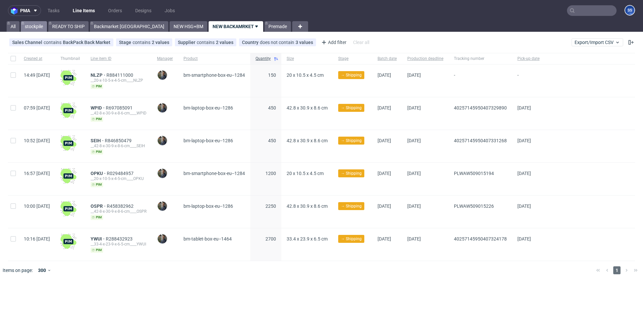
click at [29, 21] on link "stockpile" at bounding box center [34, 26] width 26 height 11
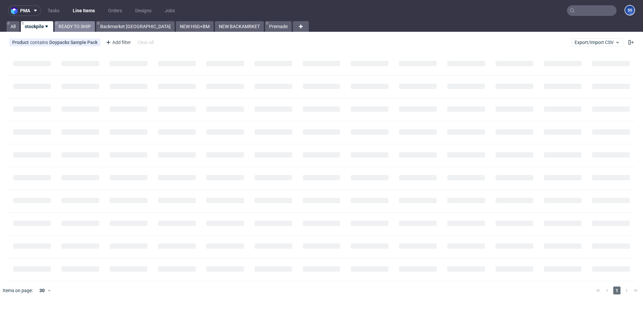
click at [75, 25] on link "READY TO SHIP" at bounding box center [75, 26] width 40 height 11
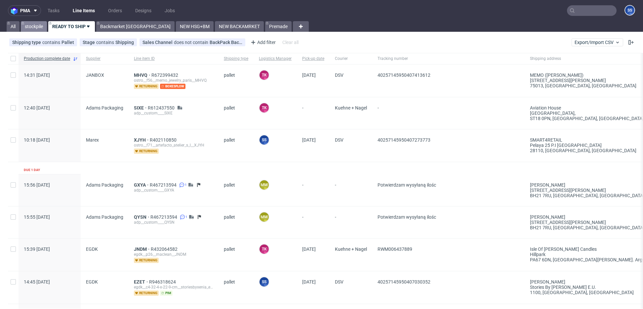
click at [41, 30] on link "stockpile" at bounding box center [34, 26] width 26 height 11
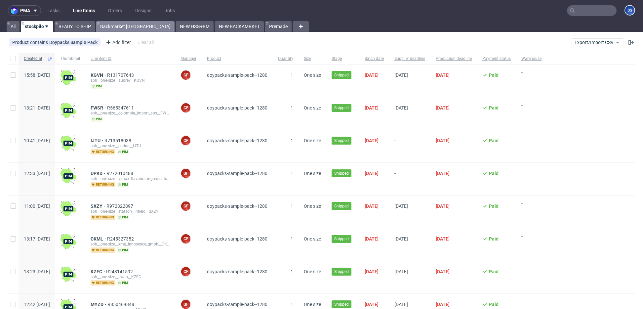
click at [127, 27] on link "Backmarket [GEOGRAPHIC_DATA]" at bounding box center [135, 26] width 78 height 11
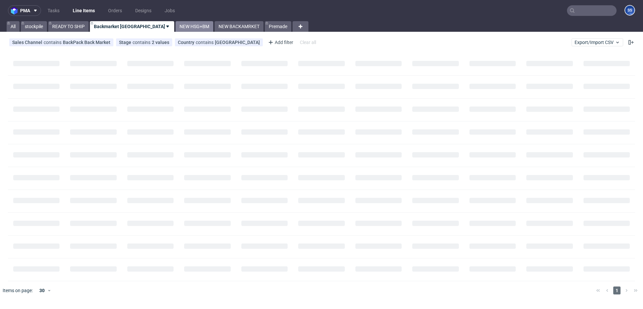
click at [176, 27] on link "NEW HSG+BM" at bounding box center [195, 26] width 38 height 11
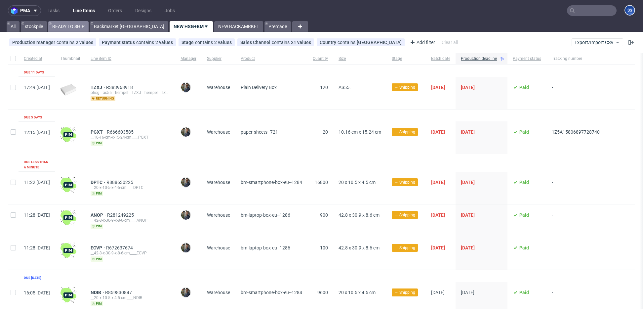
click at [75, 20] on nav "pma Tasks Line Items Orders Designs Jobs SS" at bounding box center [321, 10] width 643 height 21
click at [74, 23] on link "READY TO SHIP" at bounding box center [68, 26] width 40 height 11
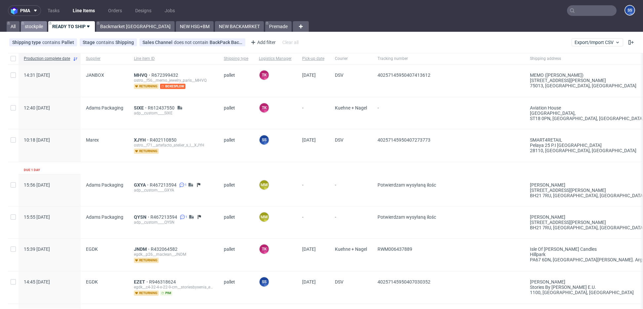
click at [29, 27] on link "stockpile" at bounding box center [34, 26] width 26 height 11
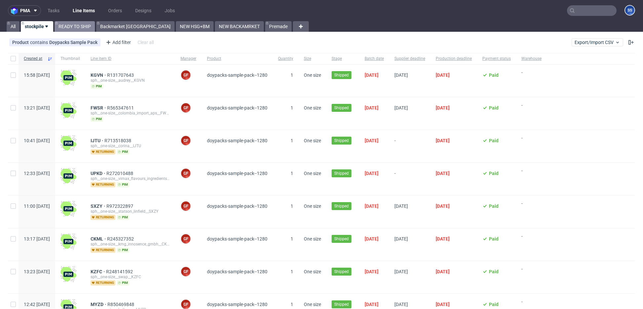
click at [70, 26] on link "READY TO SHIP" at bounding box center [75, 26] width 40 height 11
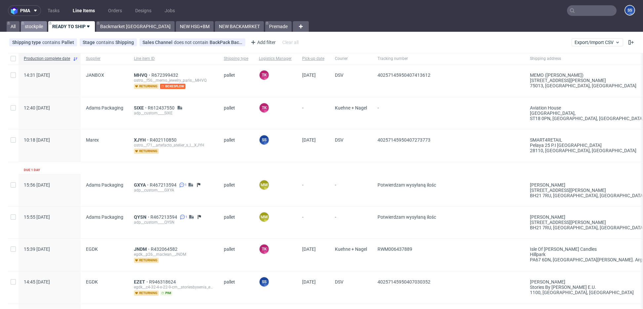
click at [46, 28] on link "stockpile" at bounding box center [34, 26] width 26 height 11
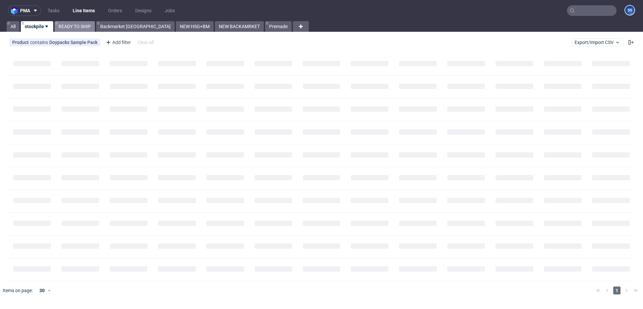
click at [76, 26] on link "READY TO SHIP" at bounding box center [75, 26] width 40 height 11
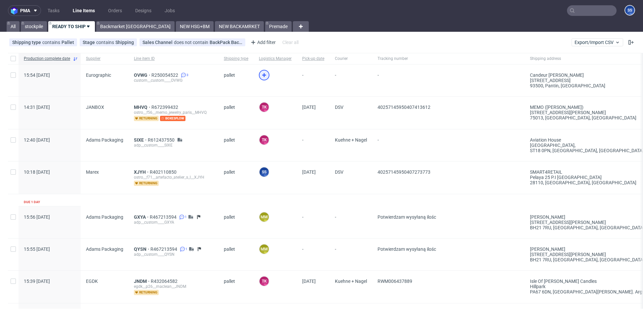
click at [264, 74] on icon at bounding box center [264, 75] width 8 height 8
click at [144, 75] on span "OVWG" at bounding box center [143, 74] width 18 height 5
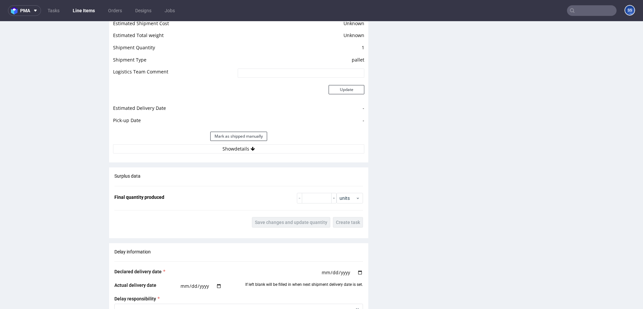
scroll to position [826, 0]
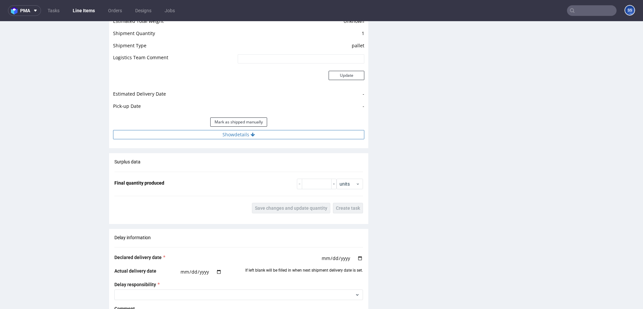
click at [254, 136] on button "Show details" at bounding box center [238, 134] width 251 height 9
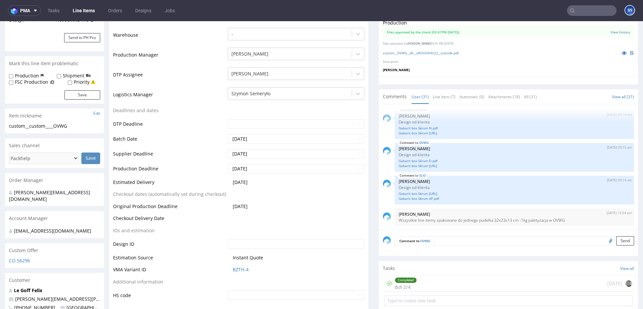
scroll to position [155, 0]
click at [443, 96] on link "Line Item (7)" at bounding box center [444, 95] width 23 height 14
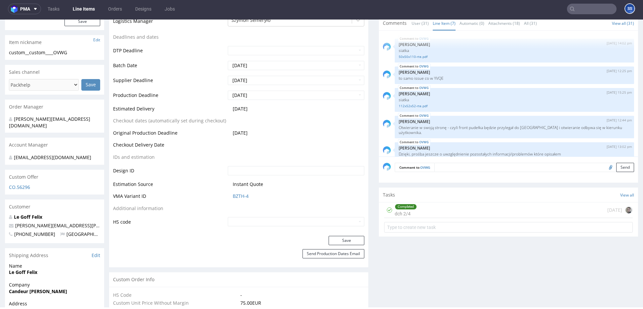
scroll to position [0, 0]
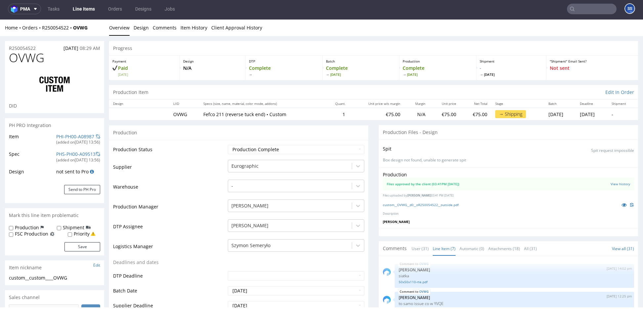
click at [86, 12] on link "Line Items" at bounding box center [84, 9] width 30 height 11
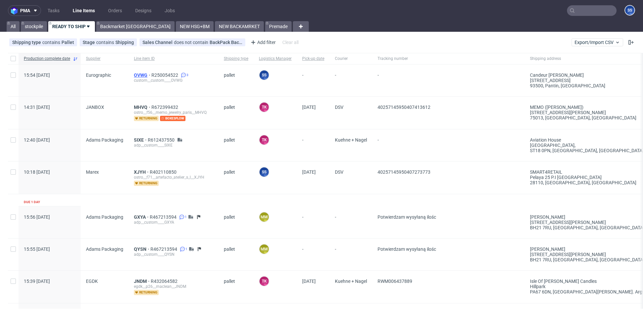
click at [138, 73] on span "OVWG" at bounding box center [143, 74] width 18 height 5
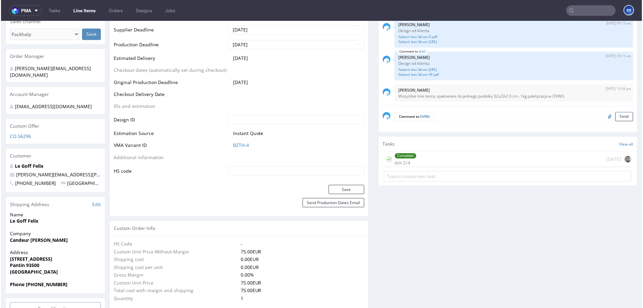
scroll to position [279, 0]
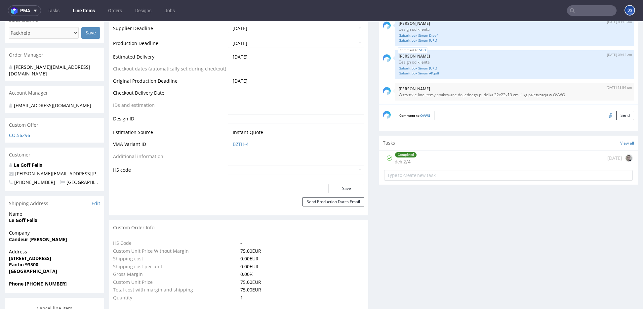
click at [25, 236] on strong "Candeur Félix Le Goff" at bounding box center [38, 239] width 58 height 6
copy strong "Candeur Félix Le Goff"
click at [18, 217] on strong "Le Goff Felix" at bounding box center [23, 220] width 28 height 6
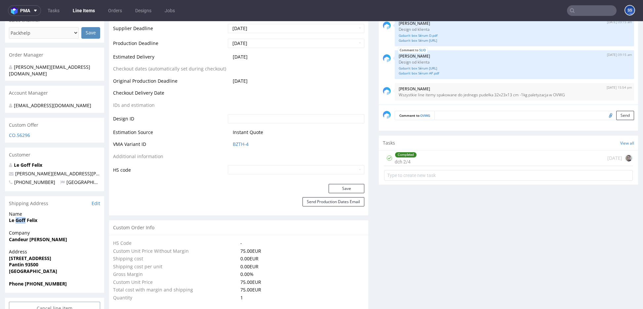
click at [18, 217] on strong "Le Goff Felix" at bounding box center [23, 220] width 28 height 6
copy strong "Le Goff Felix"
click at [39, 255] on strong "3 rue Meissonier" at bounding box center [30, 258] width 42 height 6
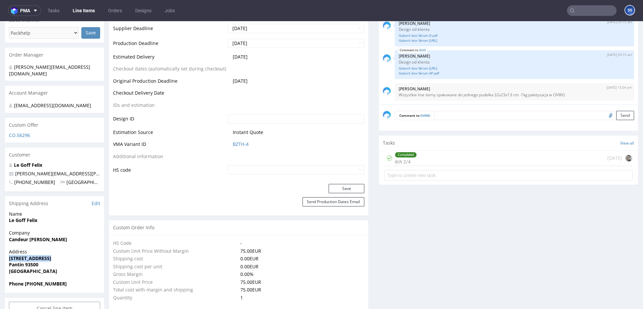
click at [39, 255] on strong "3 rue Meissonier" at bounding box center [30, 258] width 42 height 6
copy strong "3 rue Meissonier"
click at [35, 261] on strong "Pantin 93500" at bounding box center [23, 264] width 29 height 6
copy strong "93500"
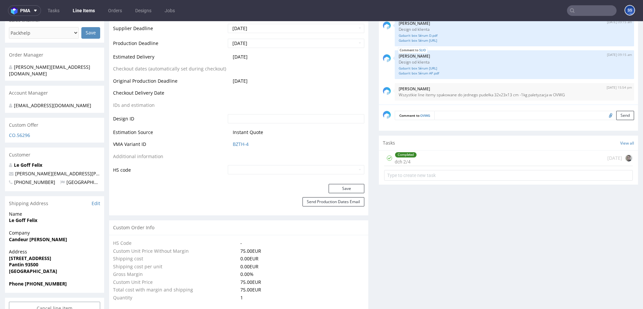
click at [13, 268] on strong "France" at bounding box center [33, 271] width 48 height 6
click at [14, 261] on strong "Pantin 93500" at bounding box center [23, 264] width 29 height 6
copy strong "Pantin"
click at [41, 280] on strong "Phone +33658779602" at bounding box center [38, 283] width 58 height 6
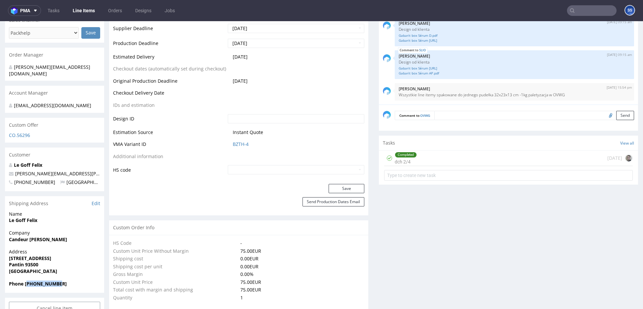
click at [41, 280] on strong "Phone +33658779602" at bounding box center [38, 283] width 58 height 6
copy strong "33658779602"
drag, startPoint x: 74, startPoint y: 168, endPoint x: 16, endPoint y: 169, distance: 58.9
click at [16, 170] on p "felix.legoff@candeur.co" at bounding box center [54, 173] width 91 height 7
copy link "felix.legoff@candeur.co"
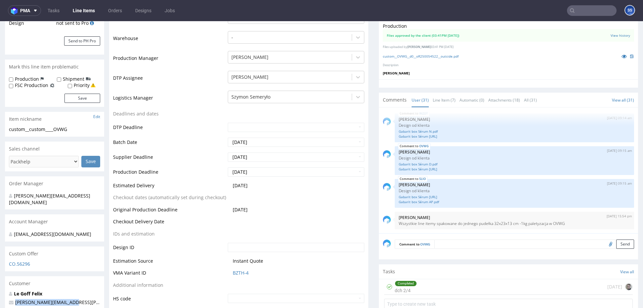
scroll to position [0, 0]
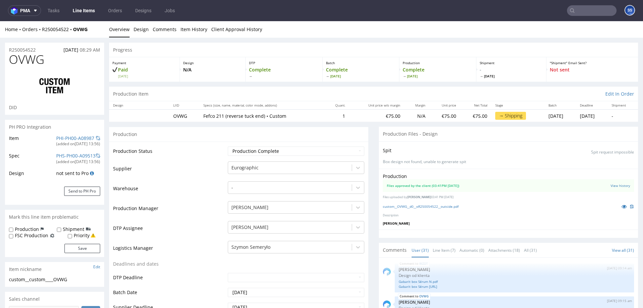
drag, startPoint x: 98, startPoint y: 36, endPoint x: 95, endPoint y: 33, distance: 4.7
click at [96, 35] on div "Home Orders R250054522 OVWG Overview Design Comments Item History Client Approv…" at bounding box center [321, 29] width 643 height 17
drag, startPoint x: 94, startPoint y: 32, endPoint x: 43, endPoint y: 31, distance: 51.6
click at [43, 31] on div "Home Orders R250054522 OVWG" at bounding box center [54, 29] width 99 height 7
copy div "R250054522 OVWG"
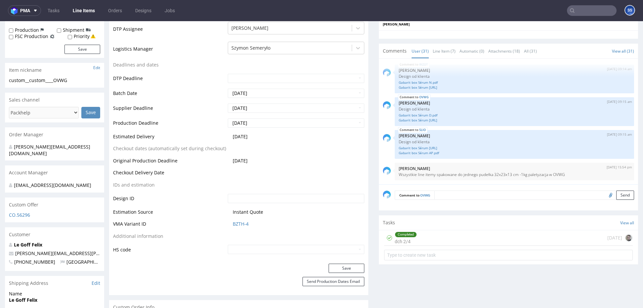
scroll to position [200, 0]
click at [416, 115] on link "Gabarit box Sérum D.pdf" at bounding box center [514, 114] width 231 height 5
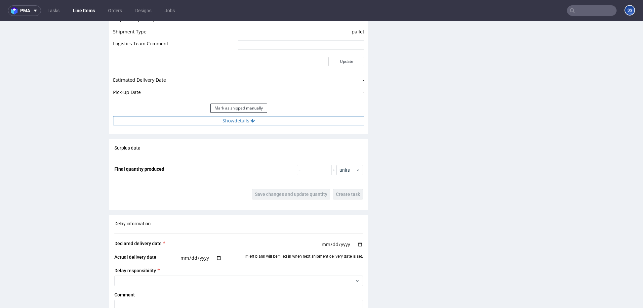
scroll to position [841, 0]
click at [237, 111] on div "Mark as shipped manually" at bounding box center [238, 107] width 251 height 16
click at [238, 115] on button "Show details" at bounding box center [238, 119] width 251 height 9
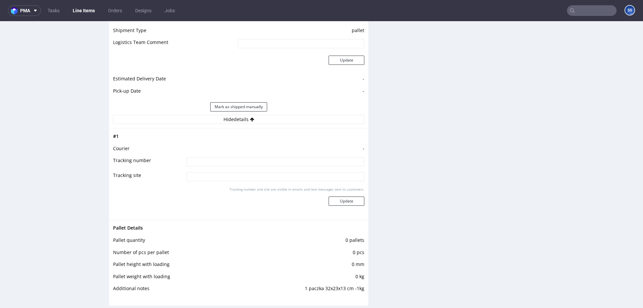
click at [243, 164] on input at bounding box center [276, 161] width 178 height 9
paste input "1Z5A15806897172742"
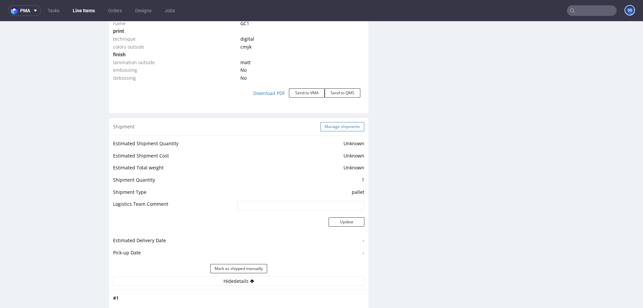
scroll to position [676, 0]
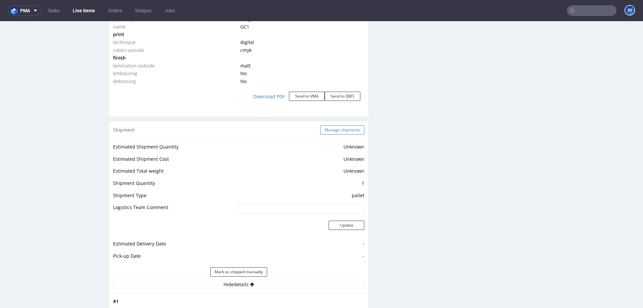
type input "1Z5A15806897172742"
click at [336, 133] on button "Manage shipments" at bounding box center [342, 129] width 44 height 9
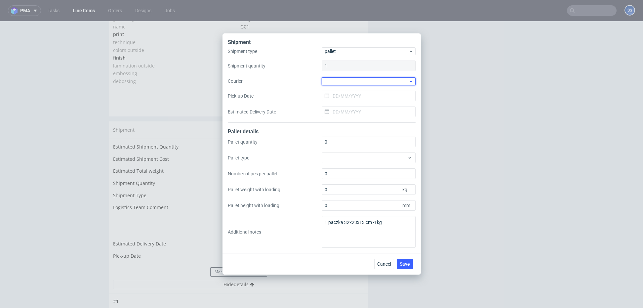
click at [337, 78] on div at bounding box center [369, 81] width 94 height 8
click at [414, 80] on div at bounding box center [369, 81] width 94 height 8
click at [452, 84] on div "Shipment Shipment type pallet Shipment quantity 1 Courier Pick-up Date Estimate…" at bounding box center [321, 154] width 643 height 308
click at [380, 262] on span "Cancel" at bounding box center [384, 264] width 14 height 5
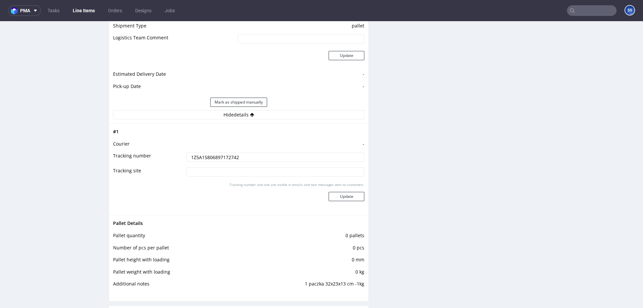
scroll to position [847, 0]
click at [353, 193] on button "Update" at bounding box center [347, 195] width 36 height 9
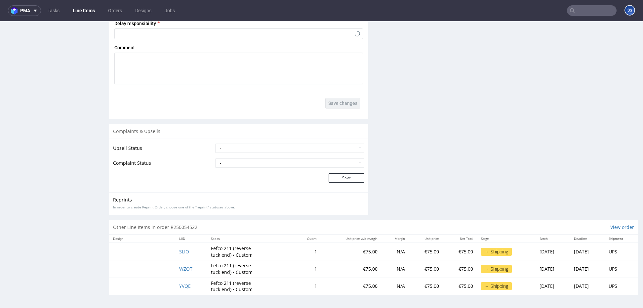
scroll to position [2, 0]
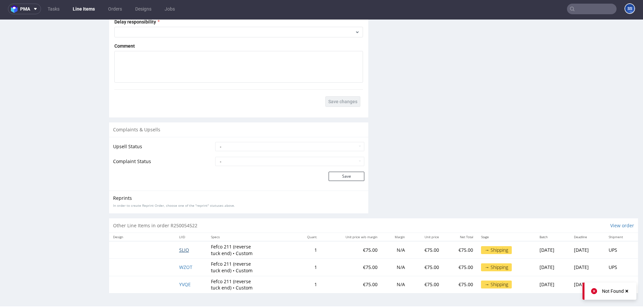
click at [179, 251] on span "SLIO" at bounding box center [184, 250] width 10 height 6
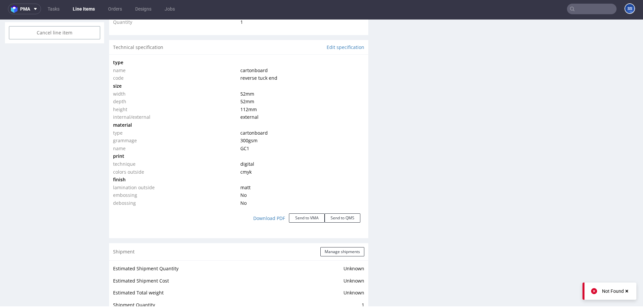
scroll to position [721, 0]
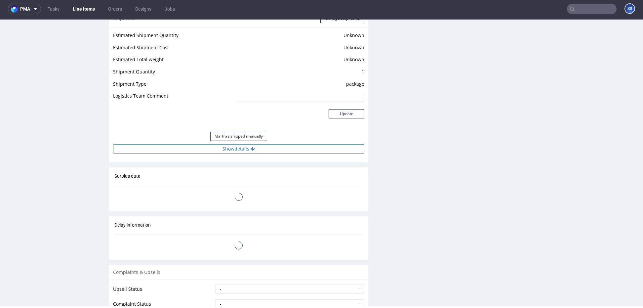
click at [236, 149] on button "Show details" at bounding box center [238, 148] width 251 height 9
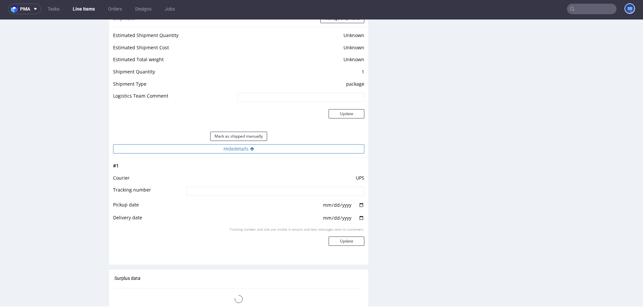
scroll to position [837, 0]
click at [249, 194] on input at bounding box center [276, 192] width 178 height 9
paste input "1Z5A15806897172742"
type input "1Z5A15806897172742"
click at [341, 240] on button "Update" at bounding box center [347, 242] width 36 height 9
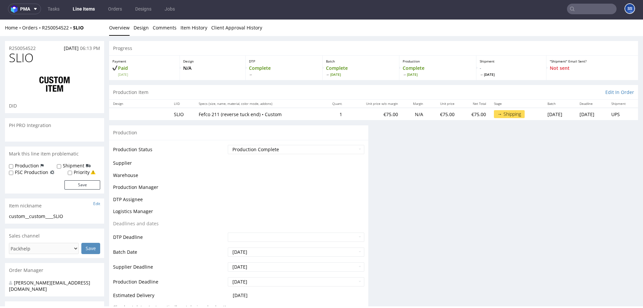
scroll to position [0, 0]
click at [185, 253] on td "Batch Date" at bounding box center [169, 254] width 113 height 15
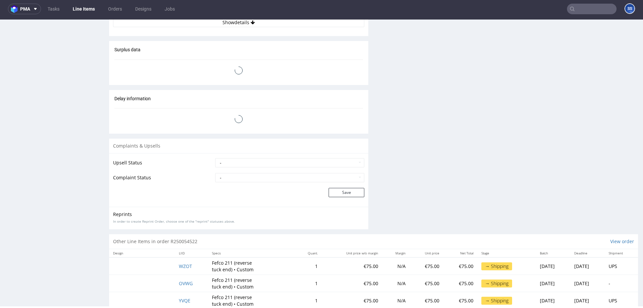
scroll to position [997, 0]
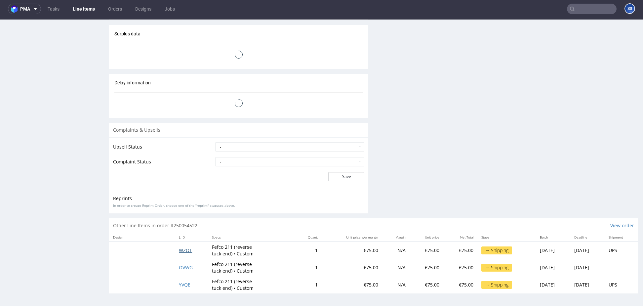
click at [184, 156] on td "Upsell Status" at bounding box center [163, 149] width 101 height 15
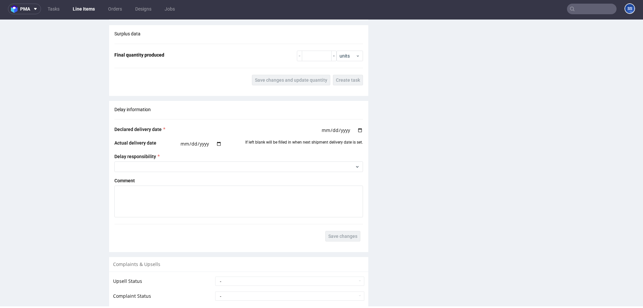
scroll to position [1132, 0]
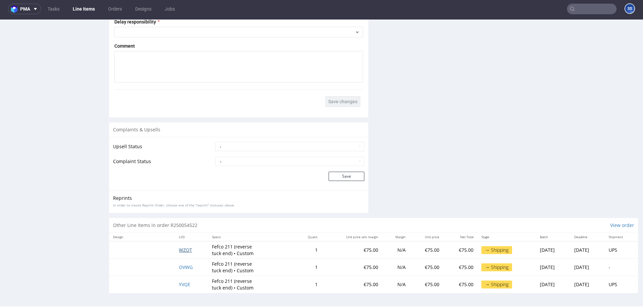
click at [183, 249] on span "WZOT" at bounding box center [185, 250] width 13 height 6
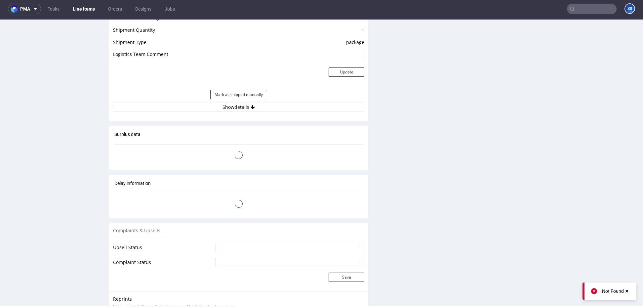
scroll to position [829, 0]
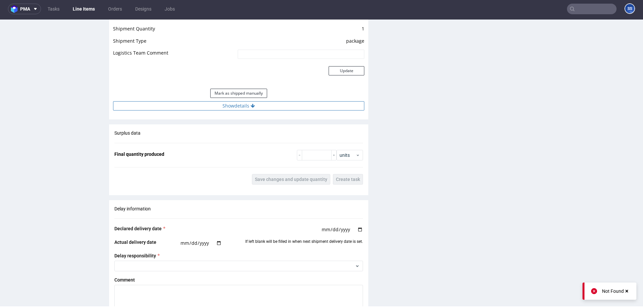
click at [269, 108] on button "Show details" at bounding box center [238, 105] width 251 height 9
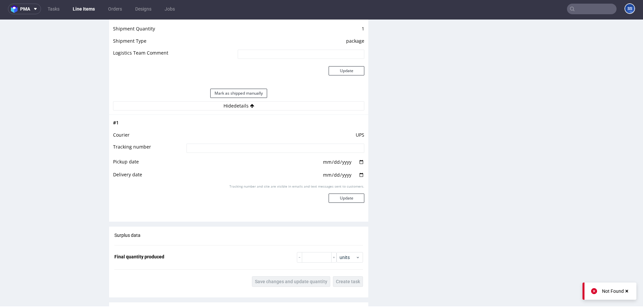
click at [254, 145] on input at bounding box center [276, 148] width 178 height 9
paste input "1Z5A15806897172742"
type input "1Z5A15806897172742"
click at [344, 196] on button "Update" at bounding box center [347, 197] width 36 height 9
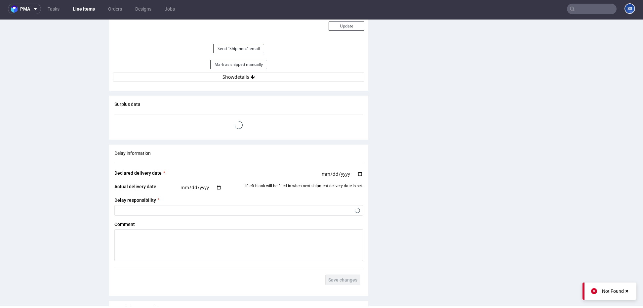
scroll to position [1079, 0]
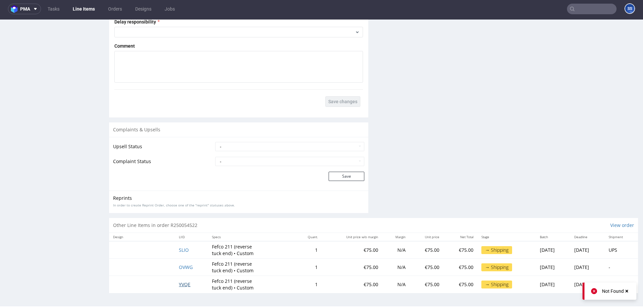
click at [182, 285] on span "YVQE" at bounding box center [185, 284] width 12 height 6
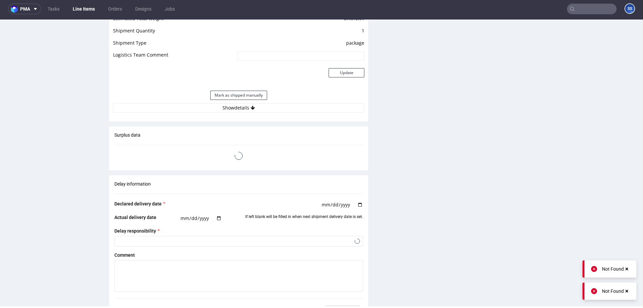
scroll to position [828, 0]
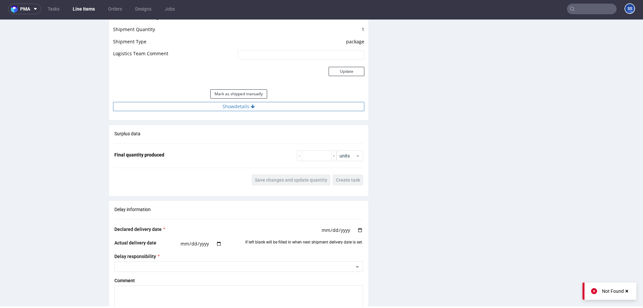
click at [243, 109] on button "Show details" at bounding box center [238, 106] width 251 height 9
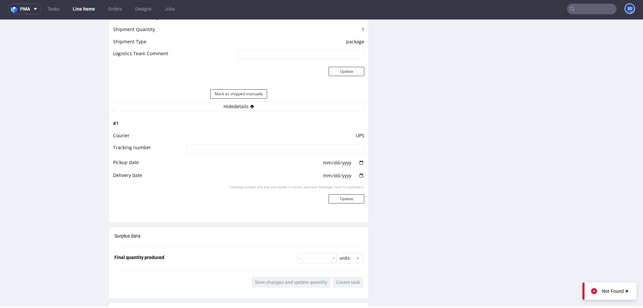
click at [237, 145] on input at bounding box center [276, 148] width 178 height 9
paste input "1Z5A15806897172742"
type input "1Z5A15806897172742"
click at [341, 197] on button "Update" at bounding box center [347, 198] width 36 height 9
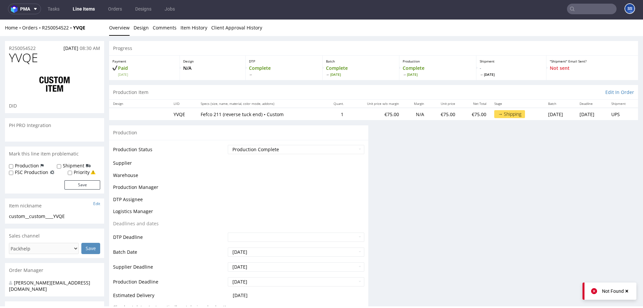
scroll to position [0, 0]
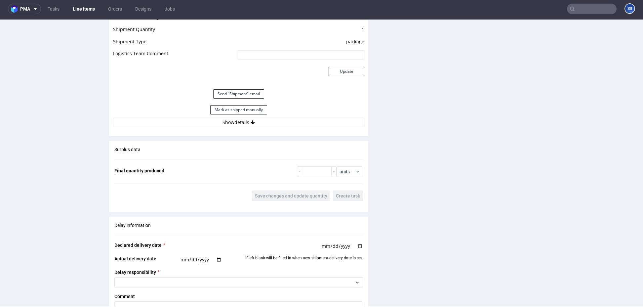
click at [81, 11] on link "Line Items" at bounding box center [84, 9] width 30 height 11
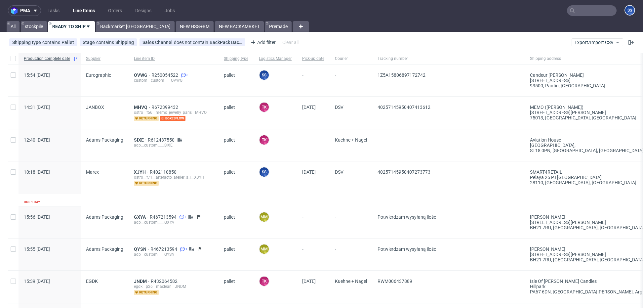
scroll to position [4, 0]
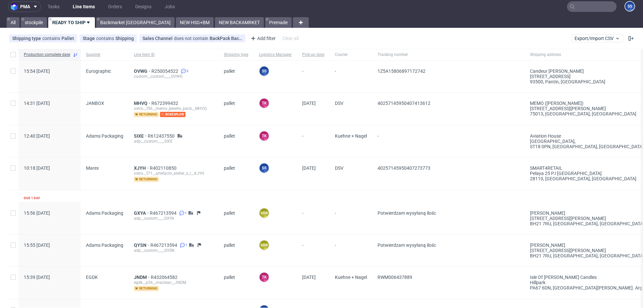
click at [139, 68] on div "OVWG R250054522 3 custom__custom____OVWG" at bounding box center [174, 77] width 90 height 32
click at [139, 69] on span "OVWG" at bounding box center [143, 70] width 18 height 5
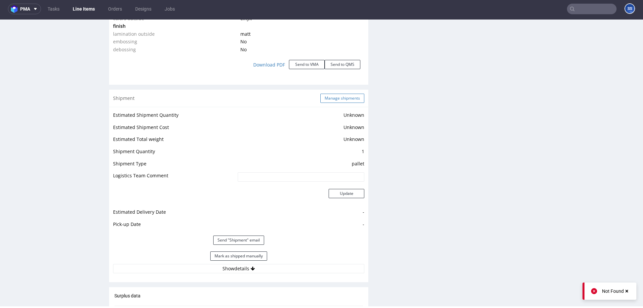
scroll to position [698, 0]
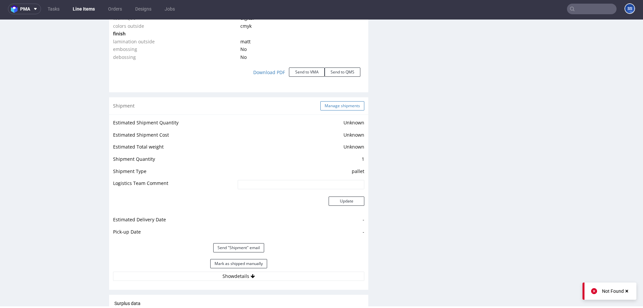
click at [331, 104] on button "Manage shipments" at bounding box center [342, 105] width 44 height 9
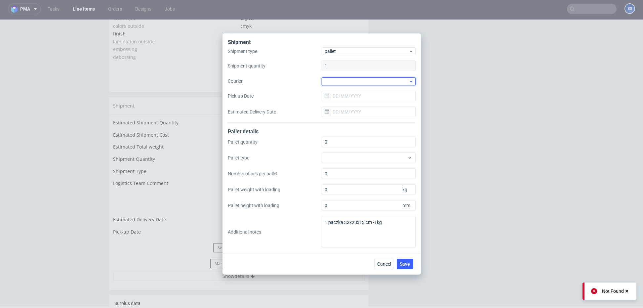
click at [333, 79] on div at bounding box center [369, 81] width 94 height 8
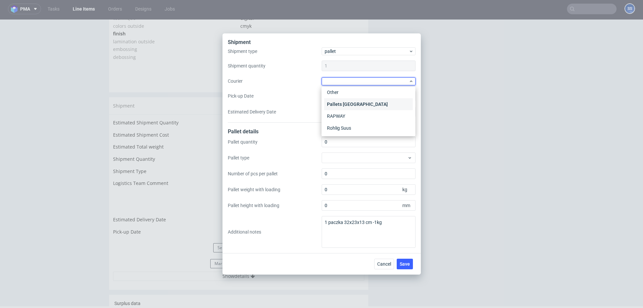
scroll to position [110, 0]
click at [347, 123] on div "UPS Pallets" at bounding box center [368, 128] width 89 height 12
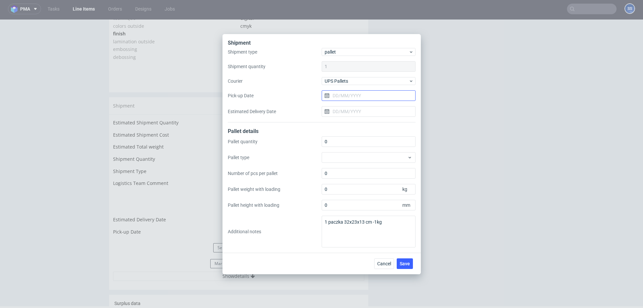
click at [348, 95] on input "Pick-up Date" at bounding box center [369, 95] width 94 height 11
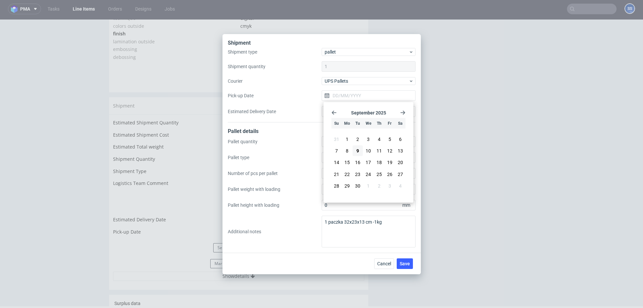
click at [302, 147] on div "Pallet quantity 0 Pallet type Number of pcs per pallet 0 Pallet weight with loa…" at bounding box center [322, 191] width 188 height 111
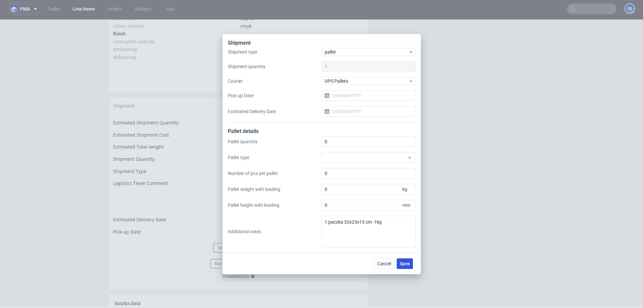
click at [401, 262] on span "Save" at bounding box center [405, 263] width 10 height 5
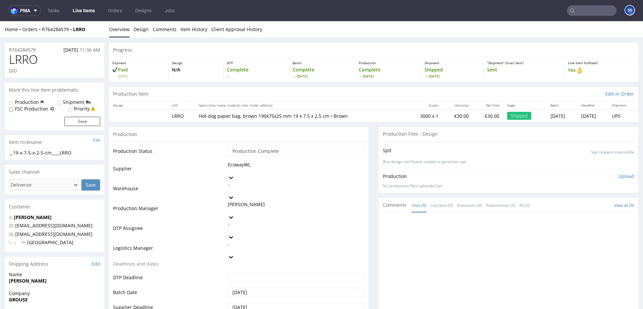
click at [86, 12] on link "Line Items" at bounding box center [84, 10] width 30 height 11
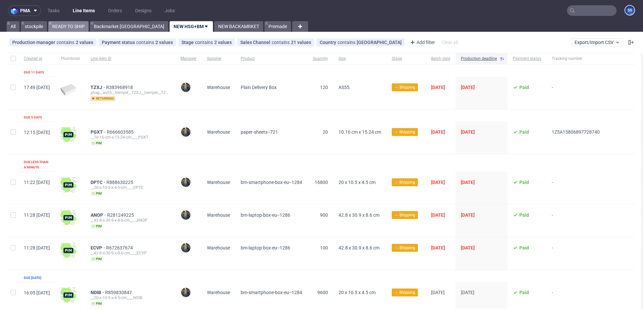
click at [73, 27] on link "READY TO SHIP" at bounding box center [68, 26] width 40 height 11
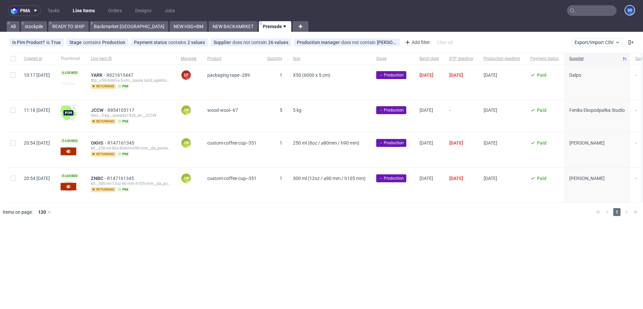
click at [209, 21] on nav "pma Tasks Line Items Orders Designs Jobs SS" at bounding box center [321, 10] width 643 height 21
click at [111, 30] on link "Backmarket [GEOGRAPHIC_DATA]" at bounding box center [129, 26] width 78 height 11
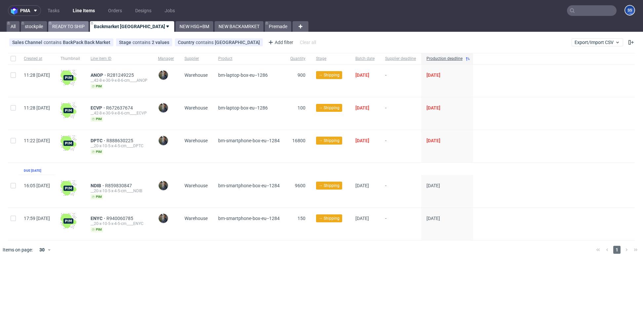
click at [73, 27] on link "READY TO SHIP" at bounding box center [68, 26] width 40 height 11
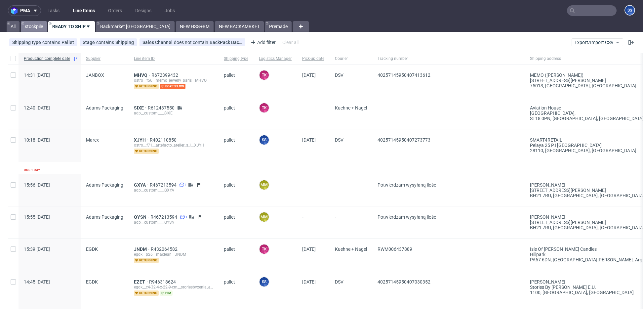
click at [43, 26] on link "stockpile" at bounding box center [34, 26] width 26 height 11
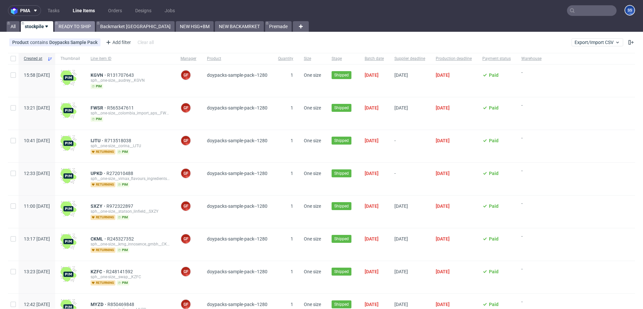
click at [84, 27] on link "READY TO SHIP" at bounding box center [75, 26] width 40 height 11
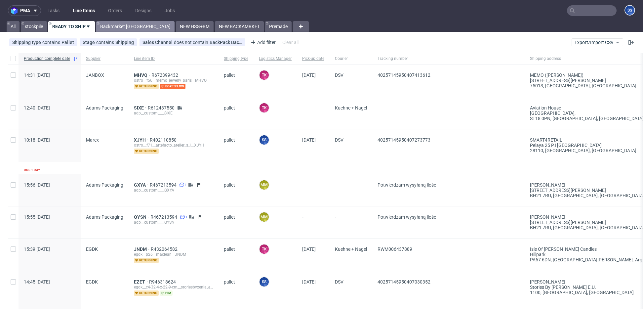
click at [120, 26] on link "Backmarket [GEOGRAPHIC_DATA]" at bounding box center [135, 26] width 78 height 11
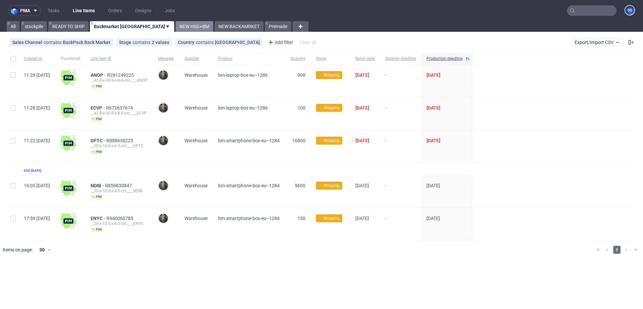
click at [176, 26] on link "NEW HSG+BM" at bounding box center [195, 26] width 38 height 11
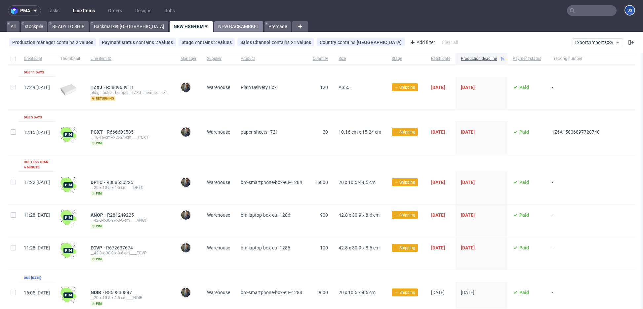
click at [214, 27] on link "NEW BACKAMRKET" at bounding box center [238, 26] width 49 height 11
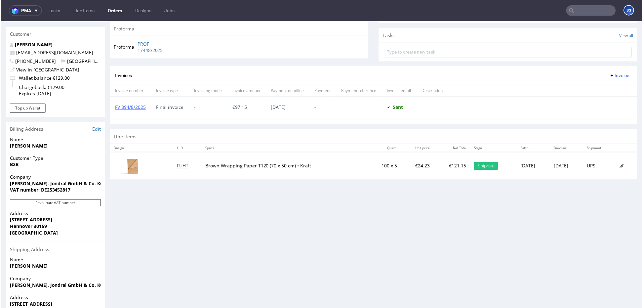
scroll to position [275, 0]
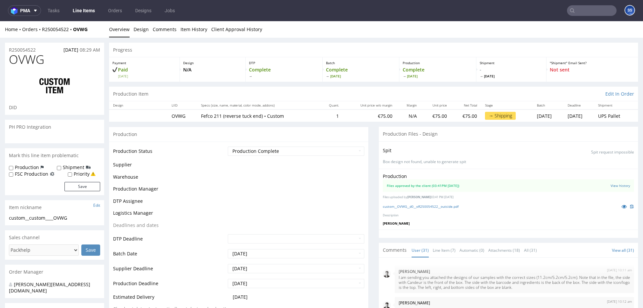
scroll to position [721, 0]
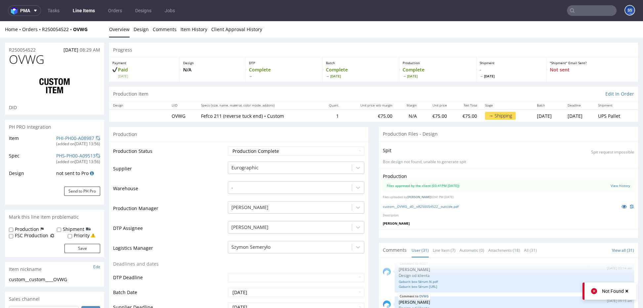
click at [89, 14] on link "Line Items" at bounding box center [84, 10] width 30 height 11
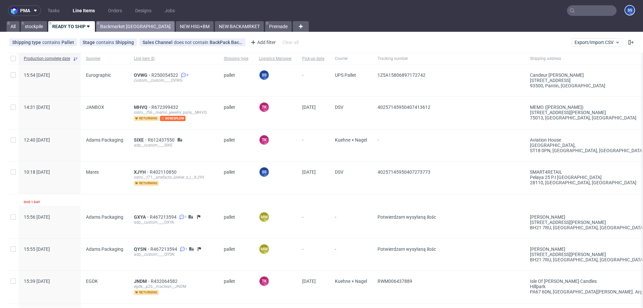
click at [119, 25] on link "Backmarket [GEOGRAPHIC_DATA]" at bounding box center [135, 26] width 78 height 11
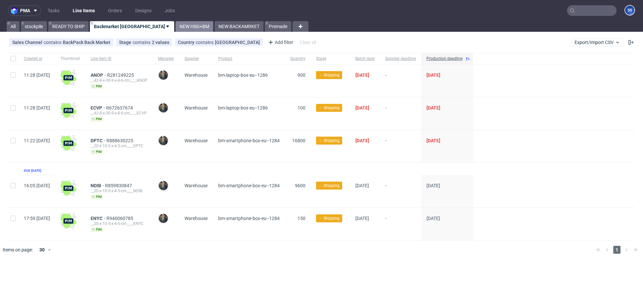
click at [176, 26] on link "NEW HSG+BM" at bounding box center [195, 26] width 38 height 11
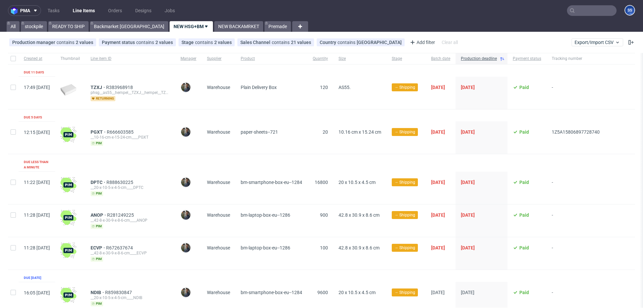
click at [207, 33] on div "pma Tasks Line Items Orders Designs Jobs SS All stockpile READY TO SHIP Backmar…" at bounding box center [321, 154] width 643 height 308
click at [214, 28] on link "NEW BACKAMRKET" at bounding box center [238, 26] width 49 height 11
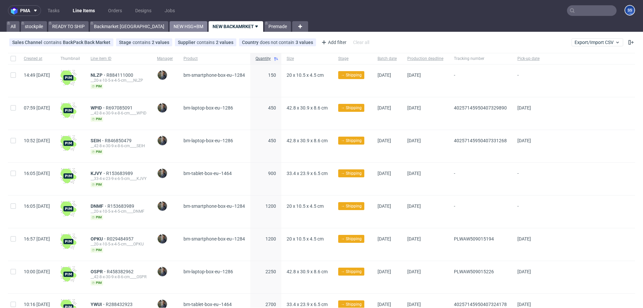
click at [170, 24] on link "NEW HSG+BM" at bounding box center [189, 26] width 38 height 11
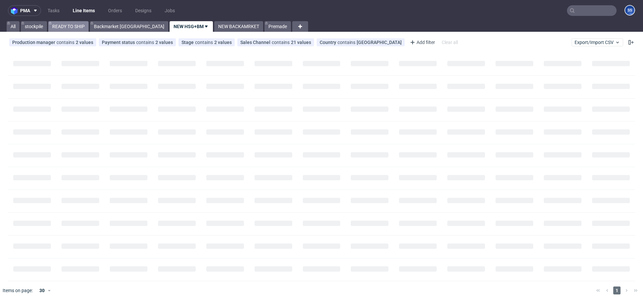
click at [62, 24] on link "READY TO SHIP" at bounding box center [68, 26] width 40 height 11
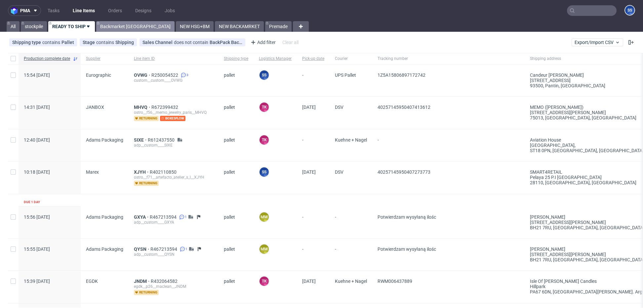
click at [128, 30] on link "Backmarket [GEOGRAPHIC_DATA]" at bounding box center [135, 26] width 78 height 11
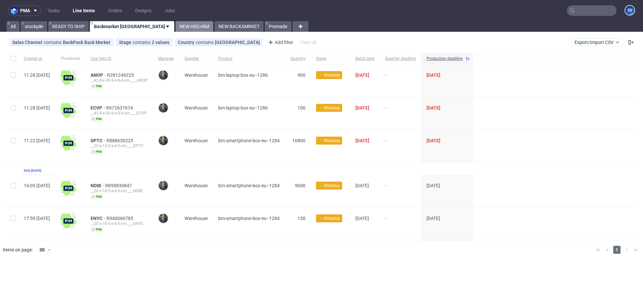
click at [176, 28] on link "NEW HSG+BM" at bounding box center [195, 26] width 38 height 11
